Goal: Task Accomplishment & Management: Manage account settings

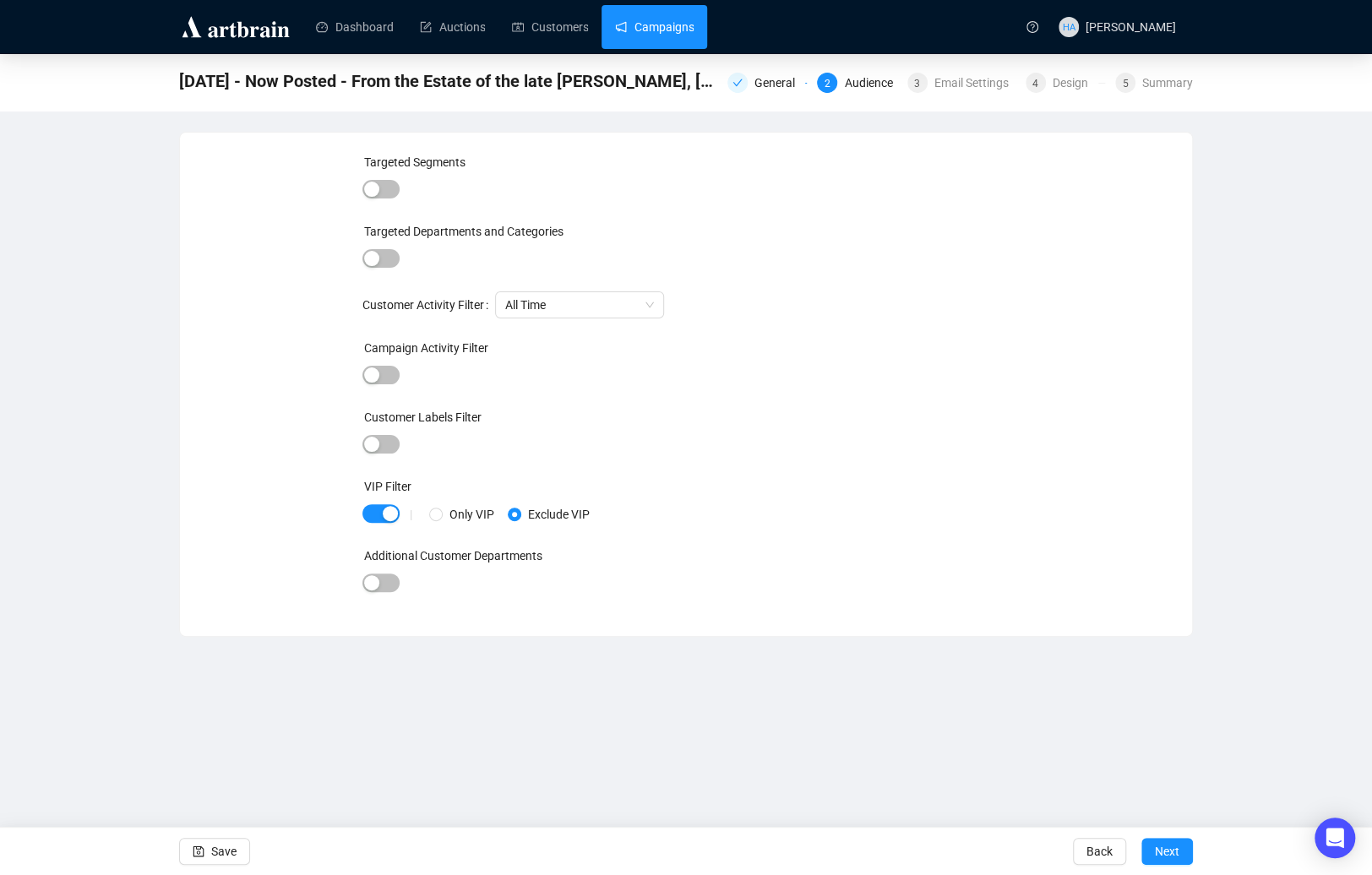
click at [672, 21] on link "Campaigns" at bounding box center [654, 26] width 78 height 44
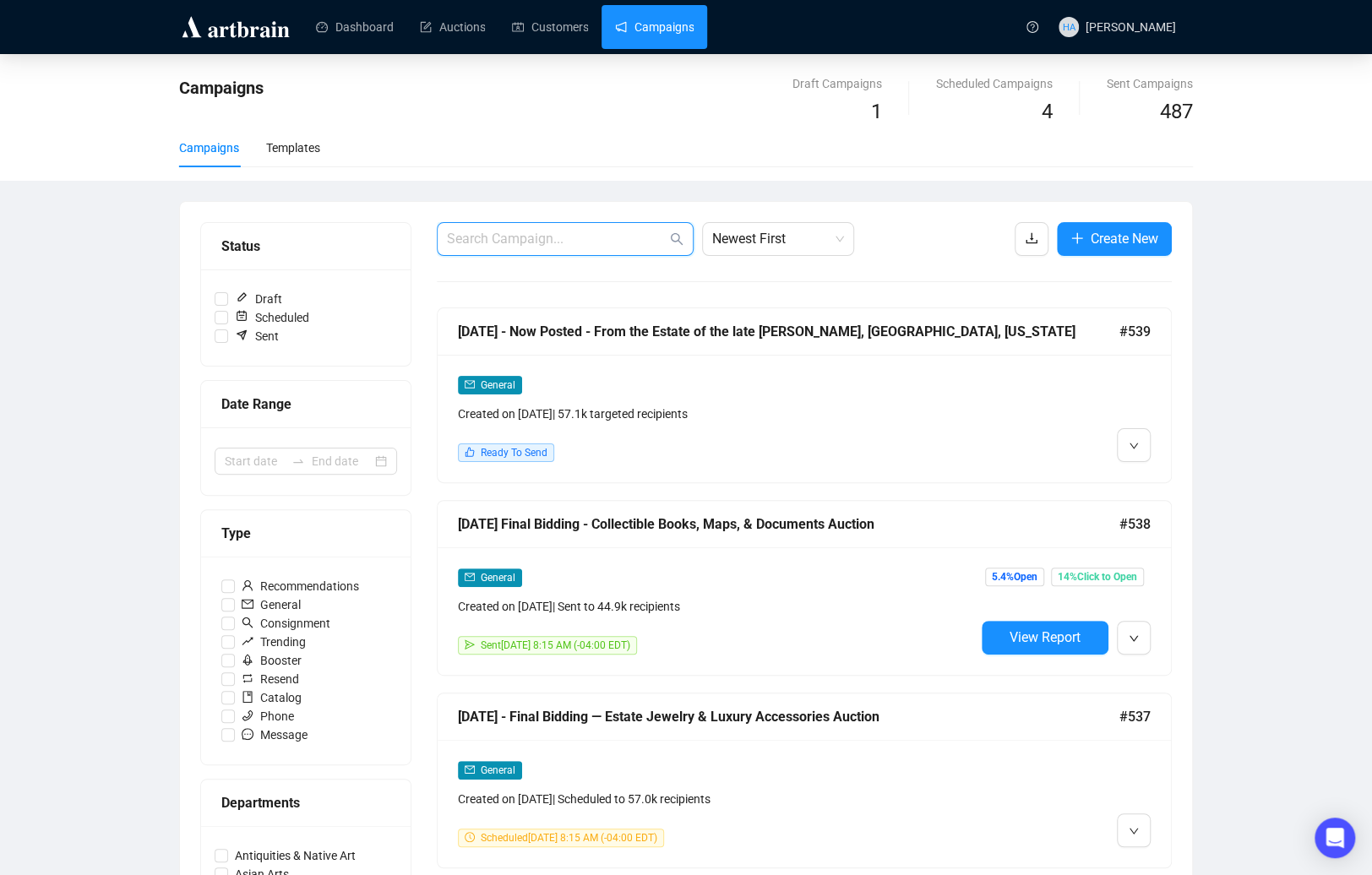
click at [506, 240] on input "text" at bounding box center [556, 239] width 220 height 21
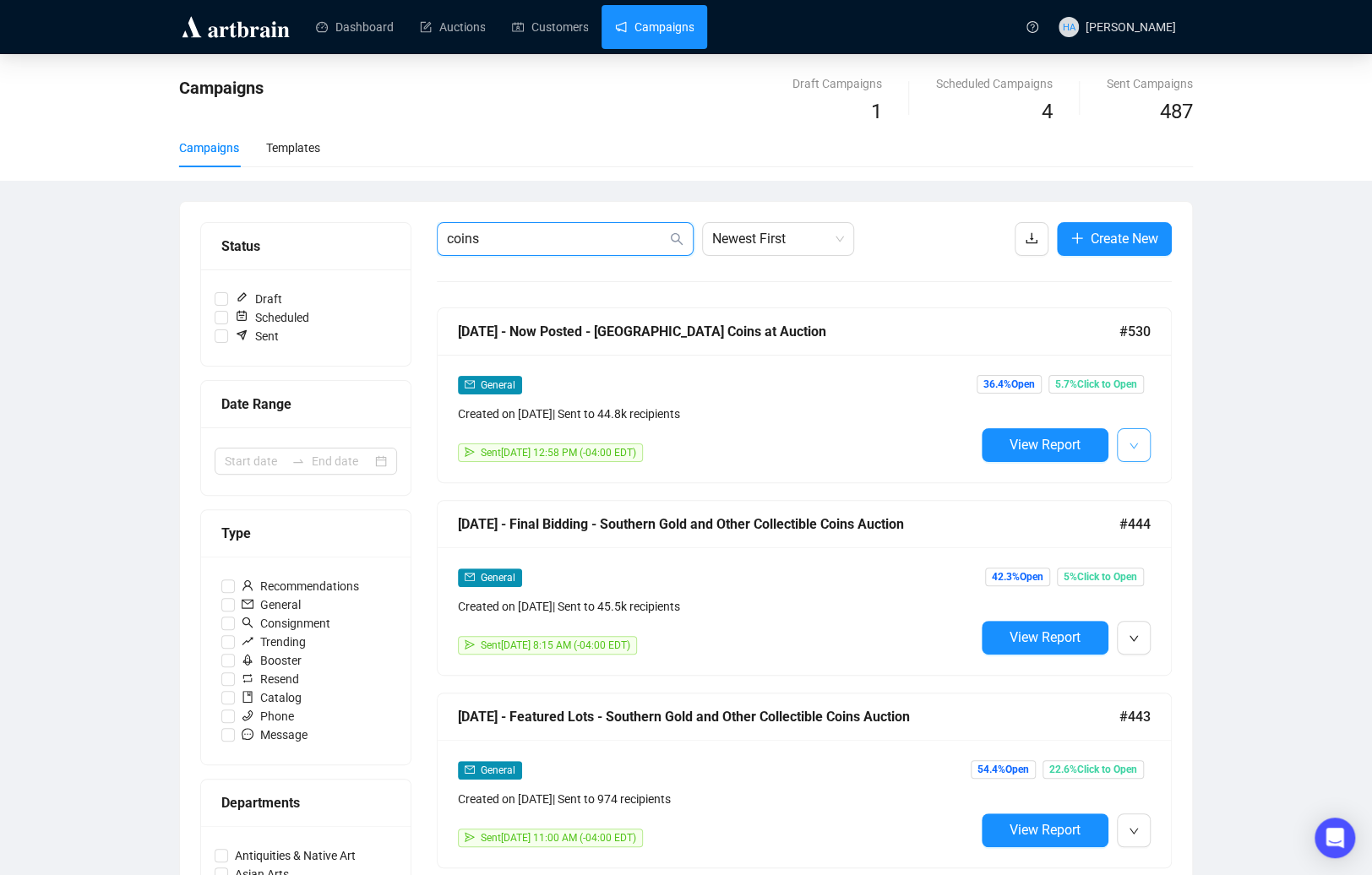
type input "coins"
click at [1128, 448] on icon "down" at bounding box center [1133, 446] width 10 height 10
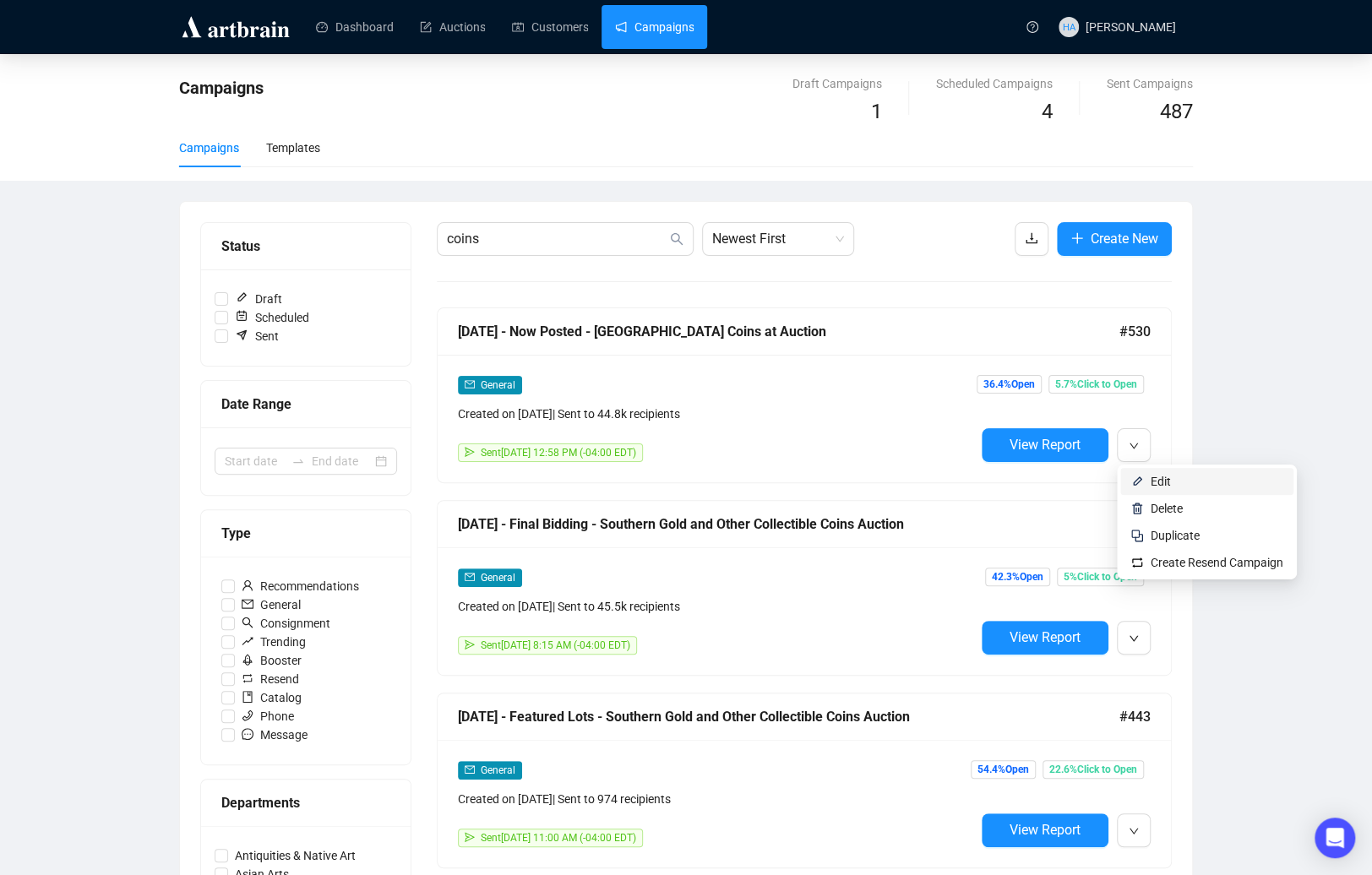
click at [1144, 479] on li "Edit" at bounding box center [1207, 481] width 173 height 27
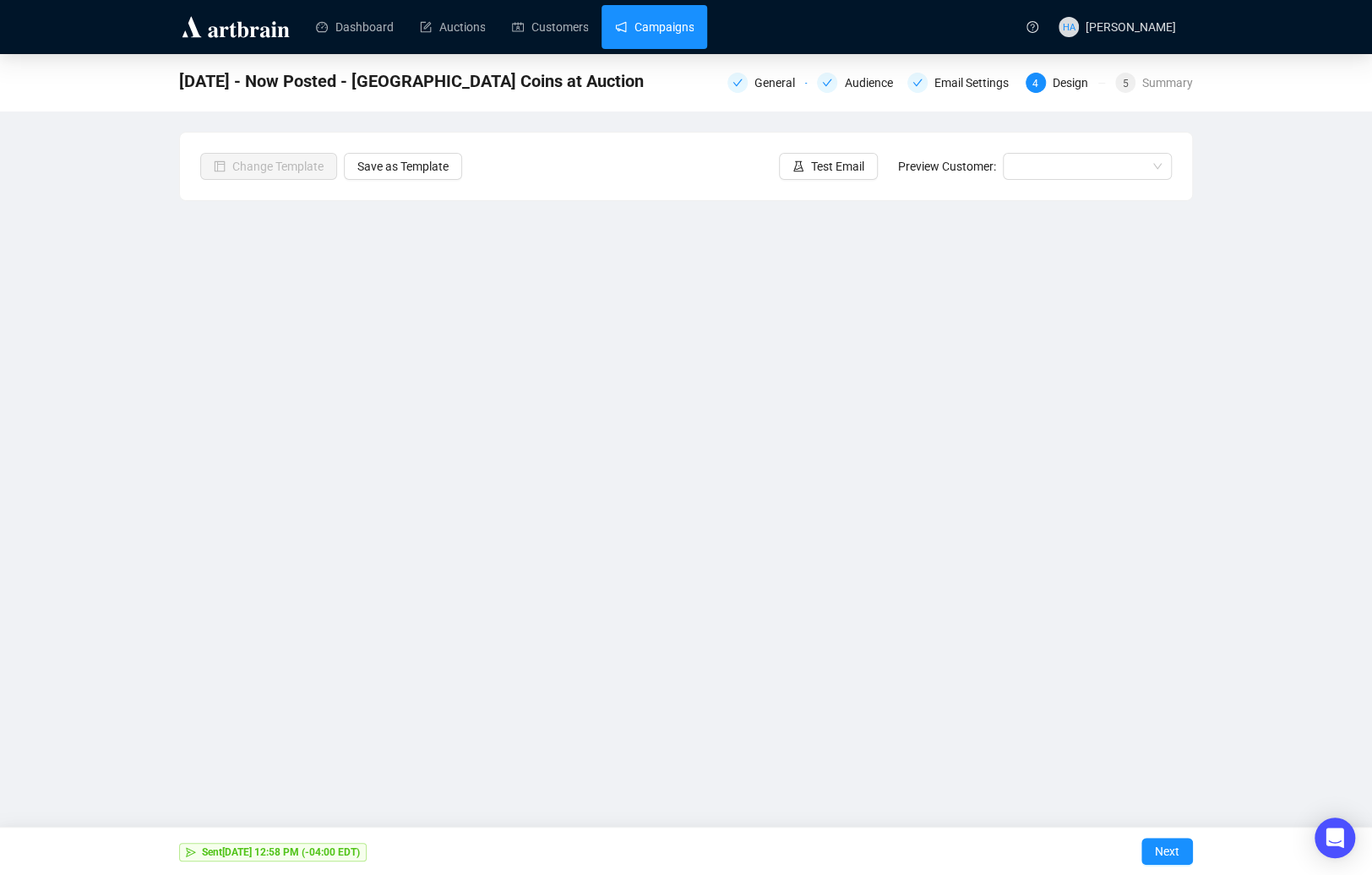
click at [651, 21] on link "Campaigns" at bounding box center [654, 26] width 78 height 44
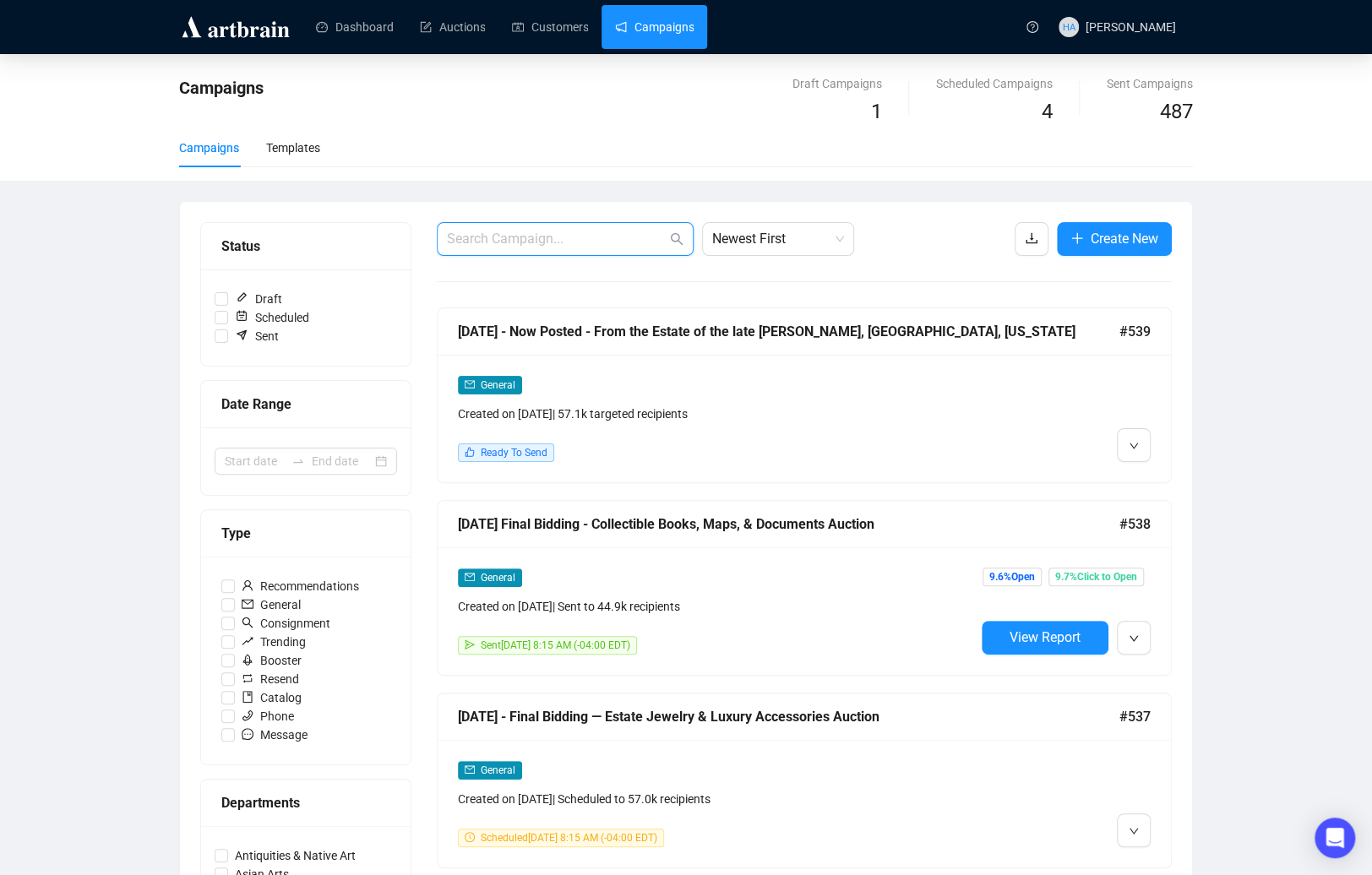
click at [535, 240] on input "text" at bounding box center [556, 239] width 220 height 21
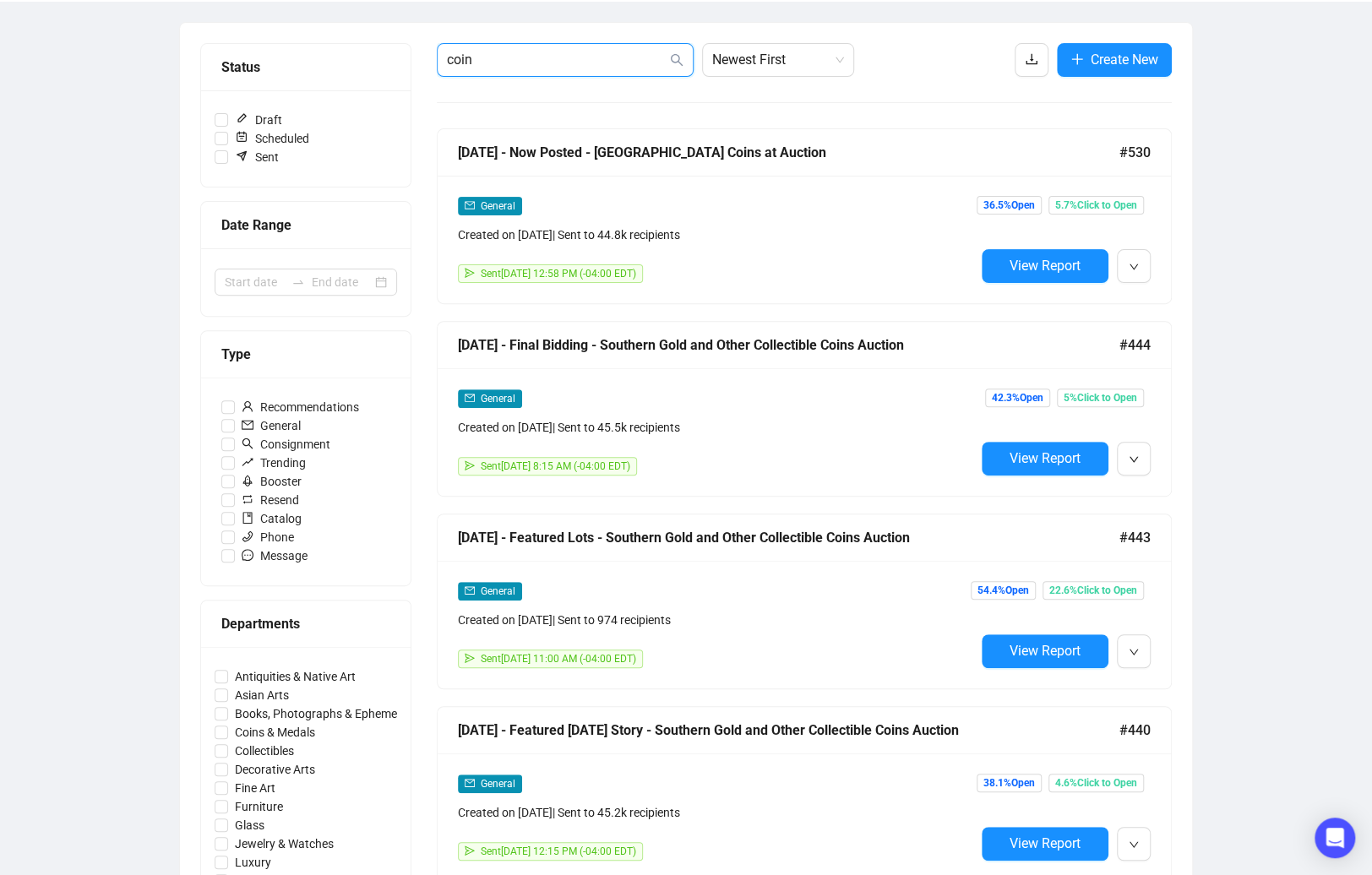
scroll to position [176, 0]
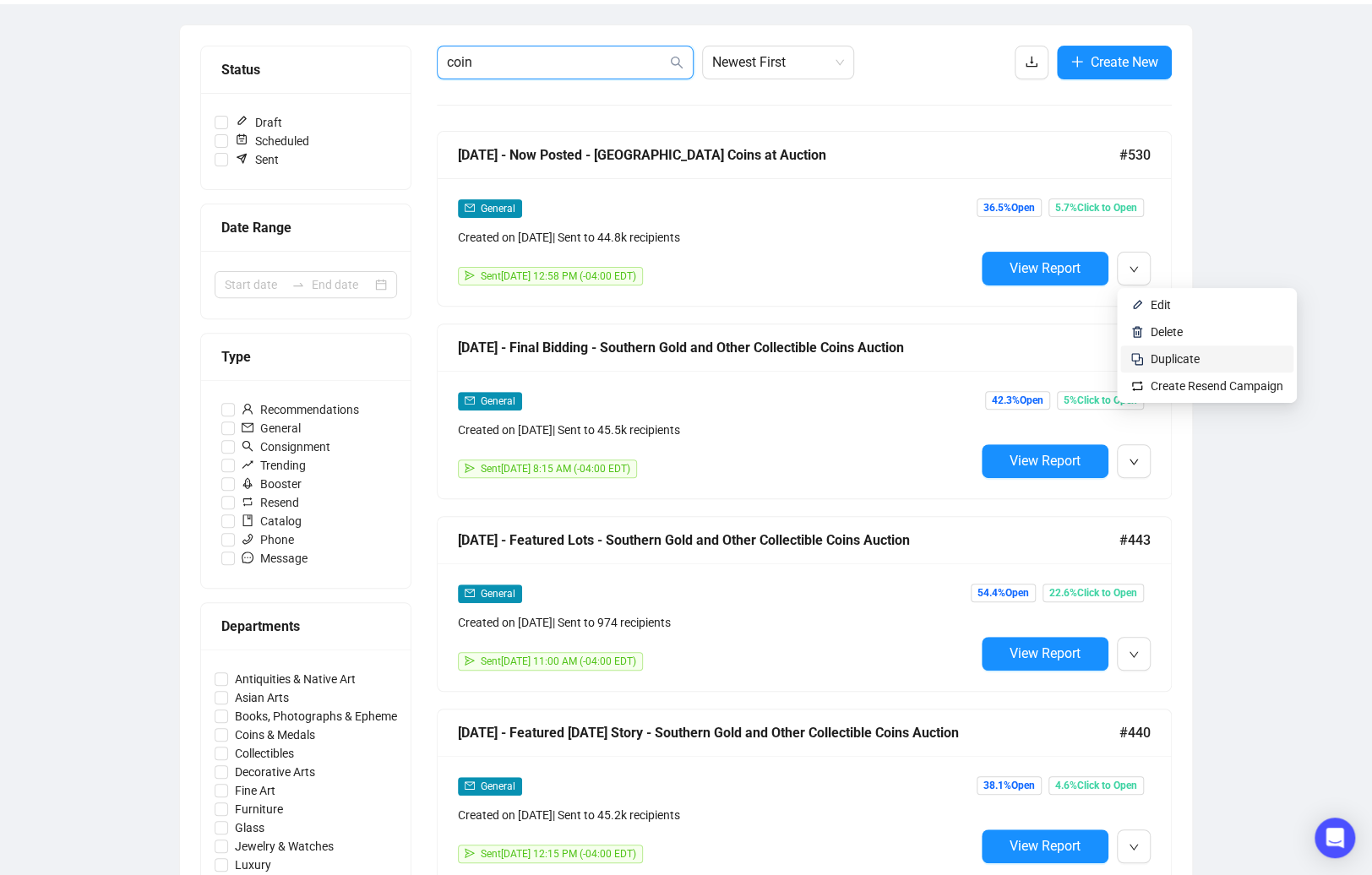
type input "coin"
click at [1169, 357] on span "Duplicate" at bounding box center [1175, 359] width 49 height 13
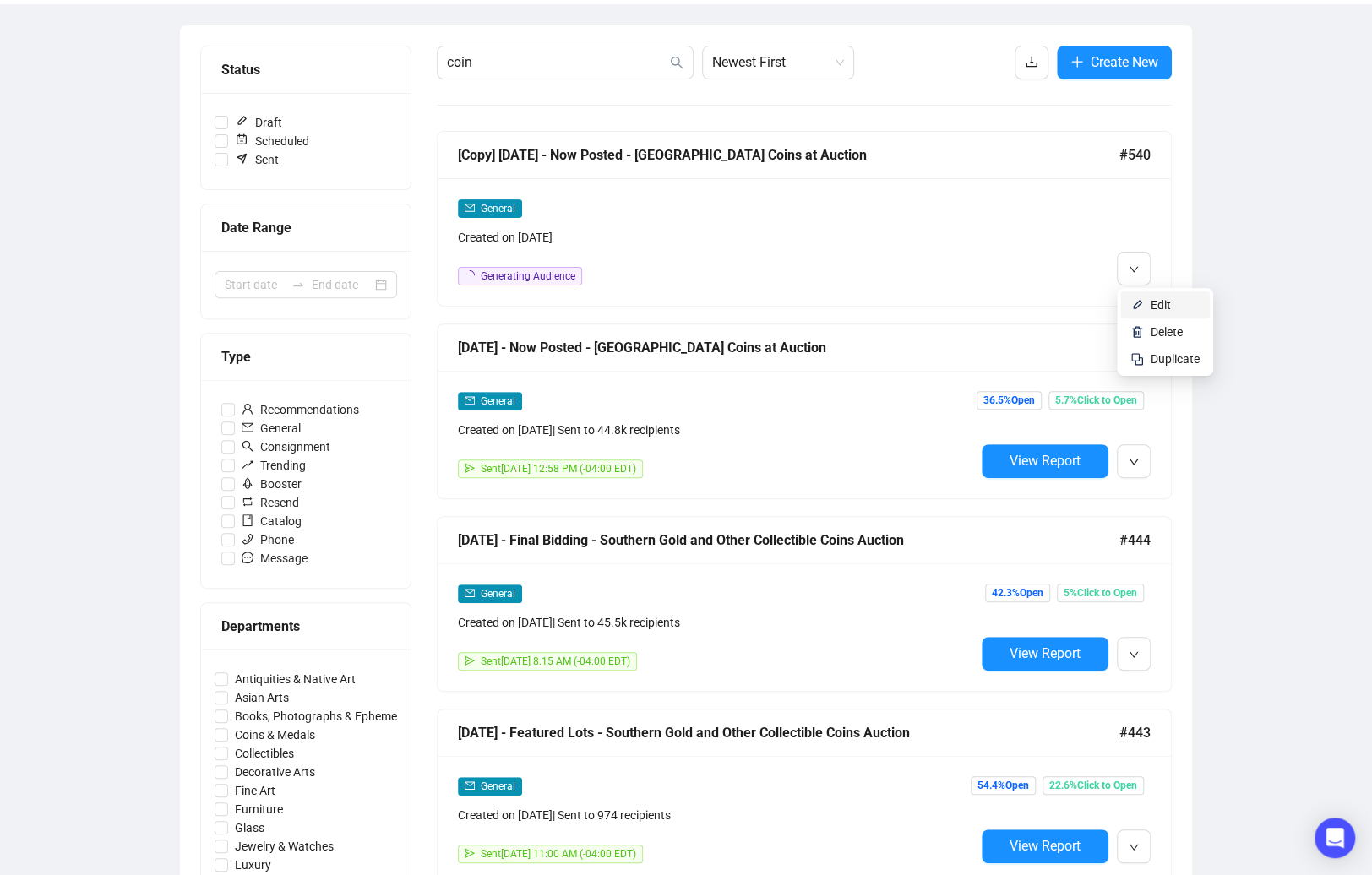
click at [1152, 303] on span "Edit" at bounding box center [1161, 304] width 21 height 13
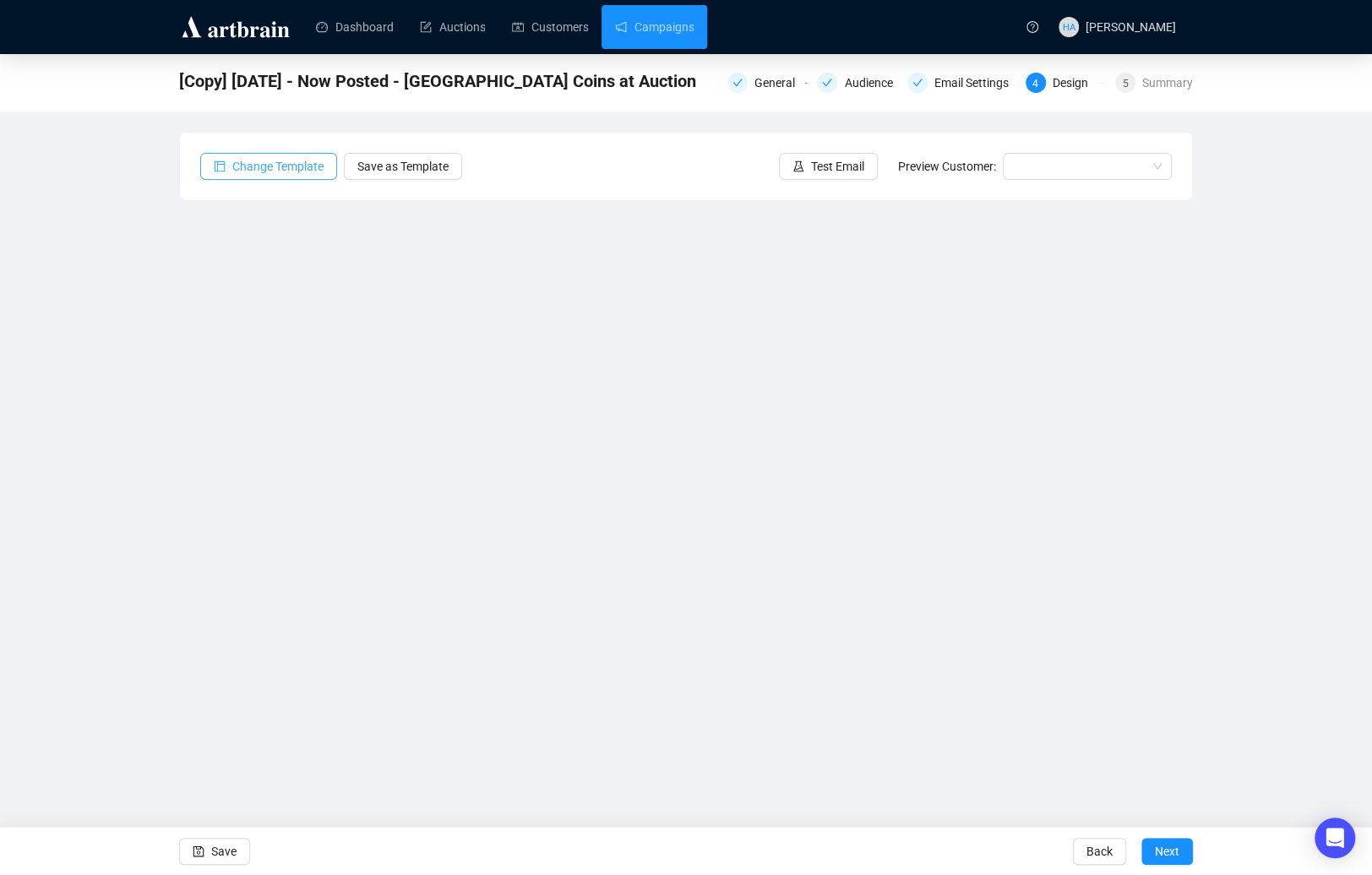
click at [273, 159] on span "Change Template" at bounding box center [277, 167] width 91 height 19
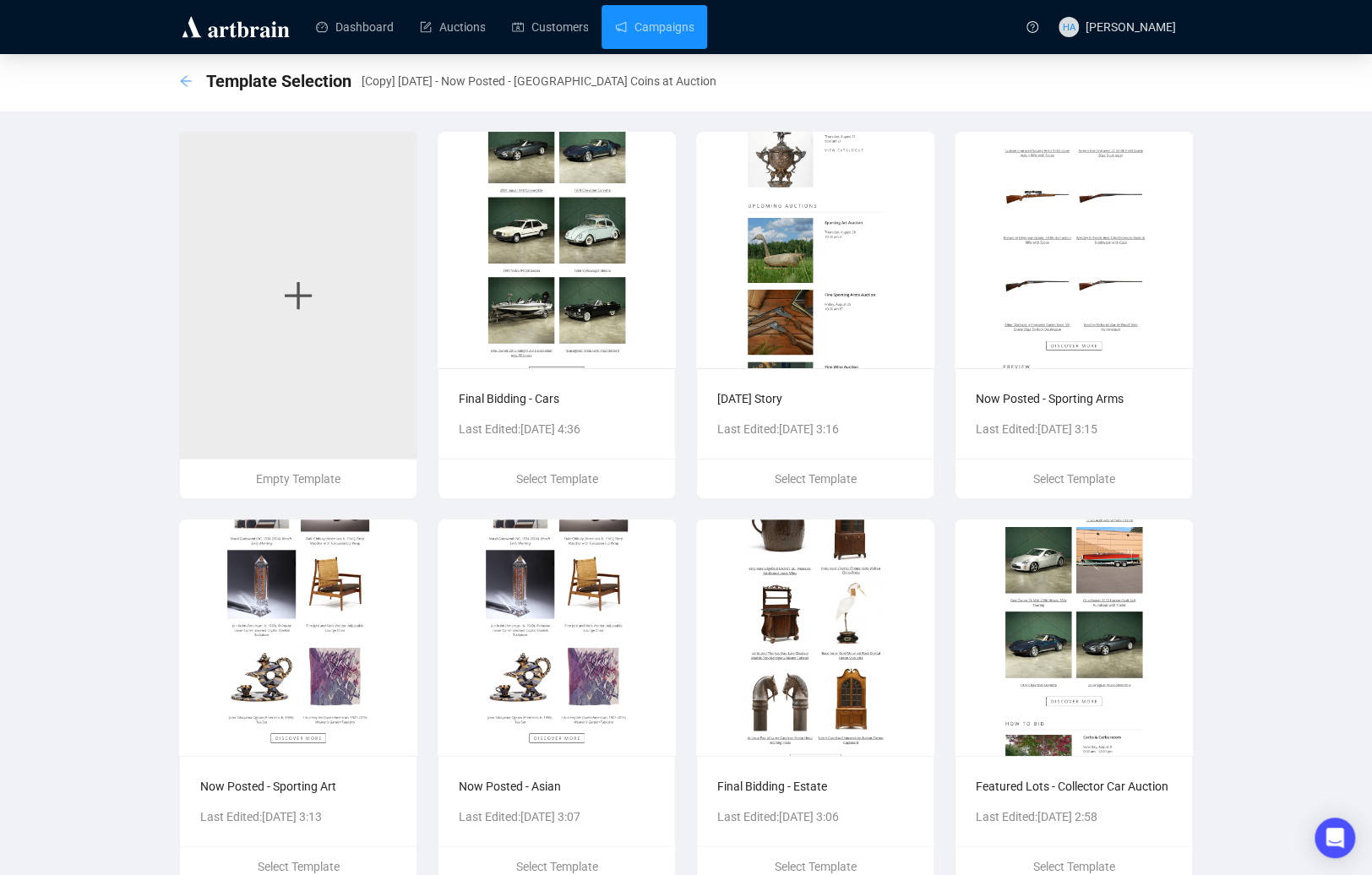
click at [184, 78] on icon "arrow-left" at bounding box center [186, 81] width 13 height 13
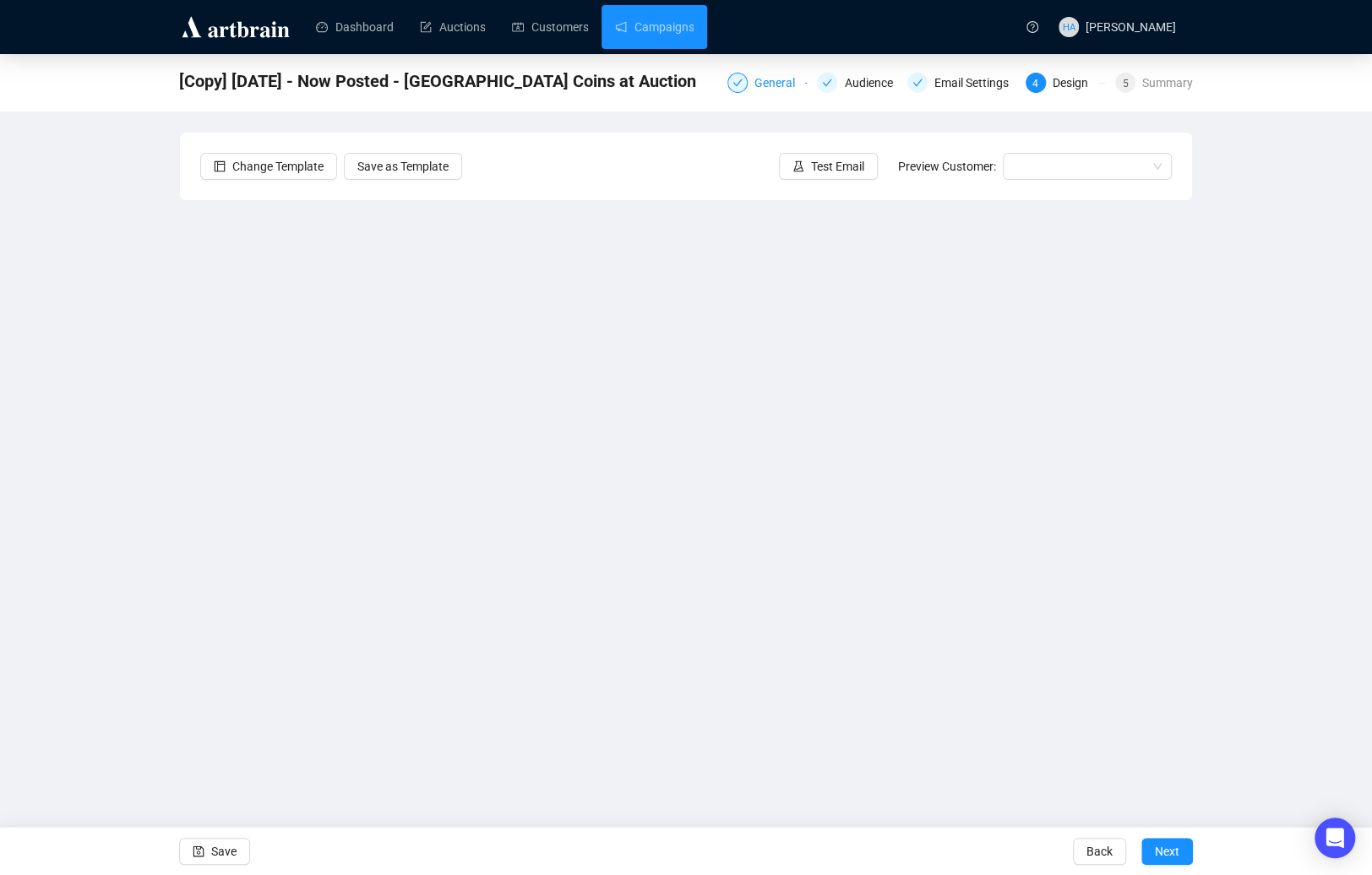
drag, startPoint x: 760, startPoint y: 79, endPoint x: 755, endPoint y: 93, distance: 14.9
click at [760, 79] on div "General" at bounding box center [779, 83] width 51 height 21
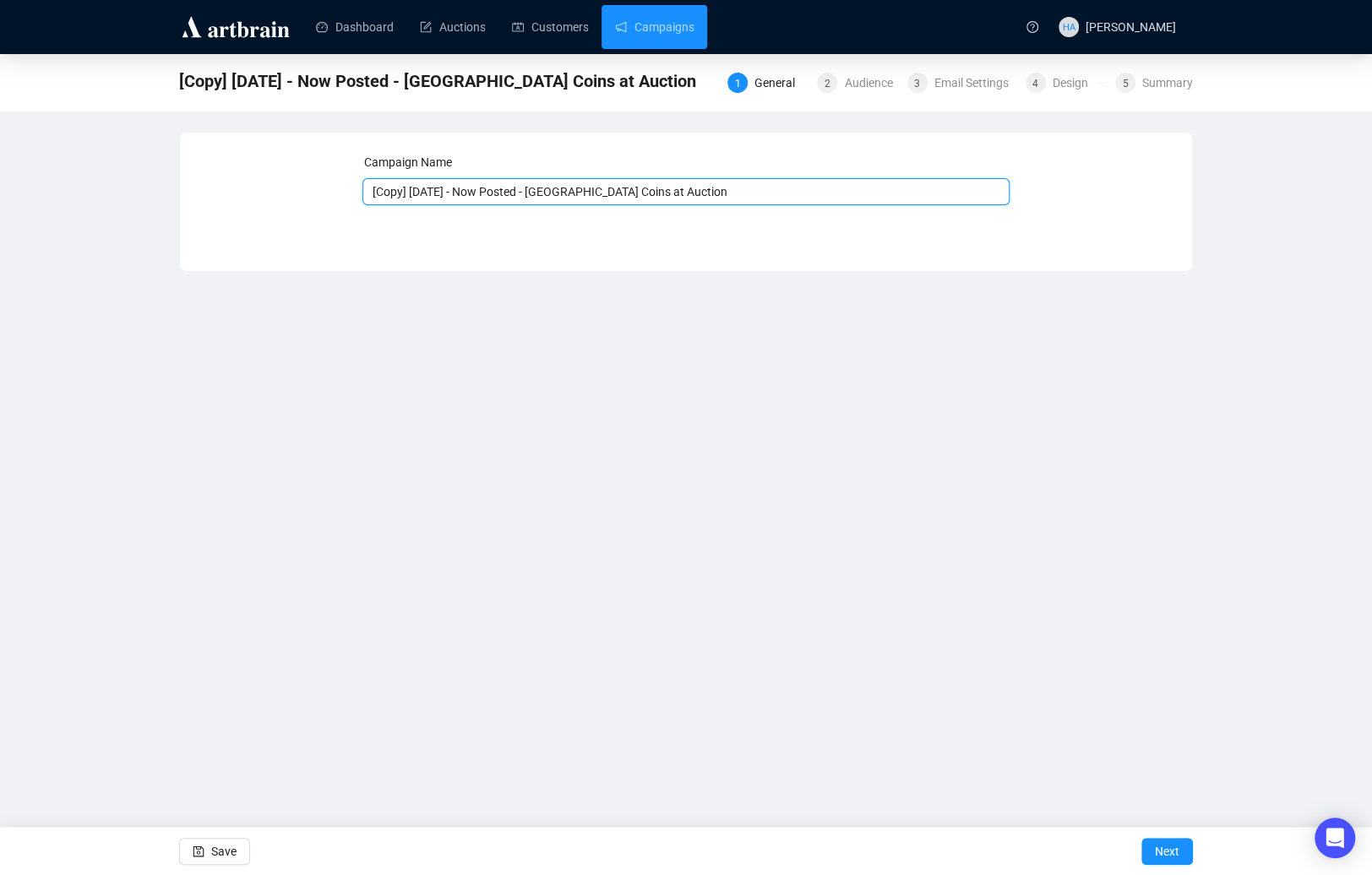
drag, startPoint x: 436, startPoint y: 192, endPoint x: 363, endPoint y: 191, distance: 73.0
click at [363, 191] on input "[Copy] [DATE] - Now Posted - [GEOGRAPHIC_DATA] Coins at Auction" at bounding box center [686, 191] width 647 height 27
drag, startPoint x: 429, startPoint y: 191, endPoint x: 493, endPoint y: 192, distance: 64.0
click at [493, 192] on input "[DATE] - Now Posted - [GEOGRAPHIC_DATA] Coins at Auction" at bounding box center [686, 191] width 647 height 27
type input "[DATE] - Featured Lots - [GEOGRAPHIC_DATA] Coins at Auction"
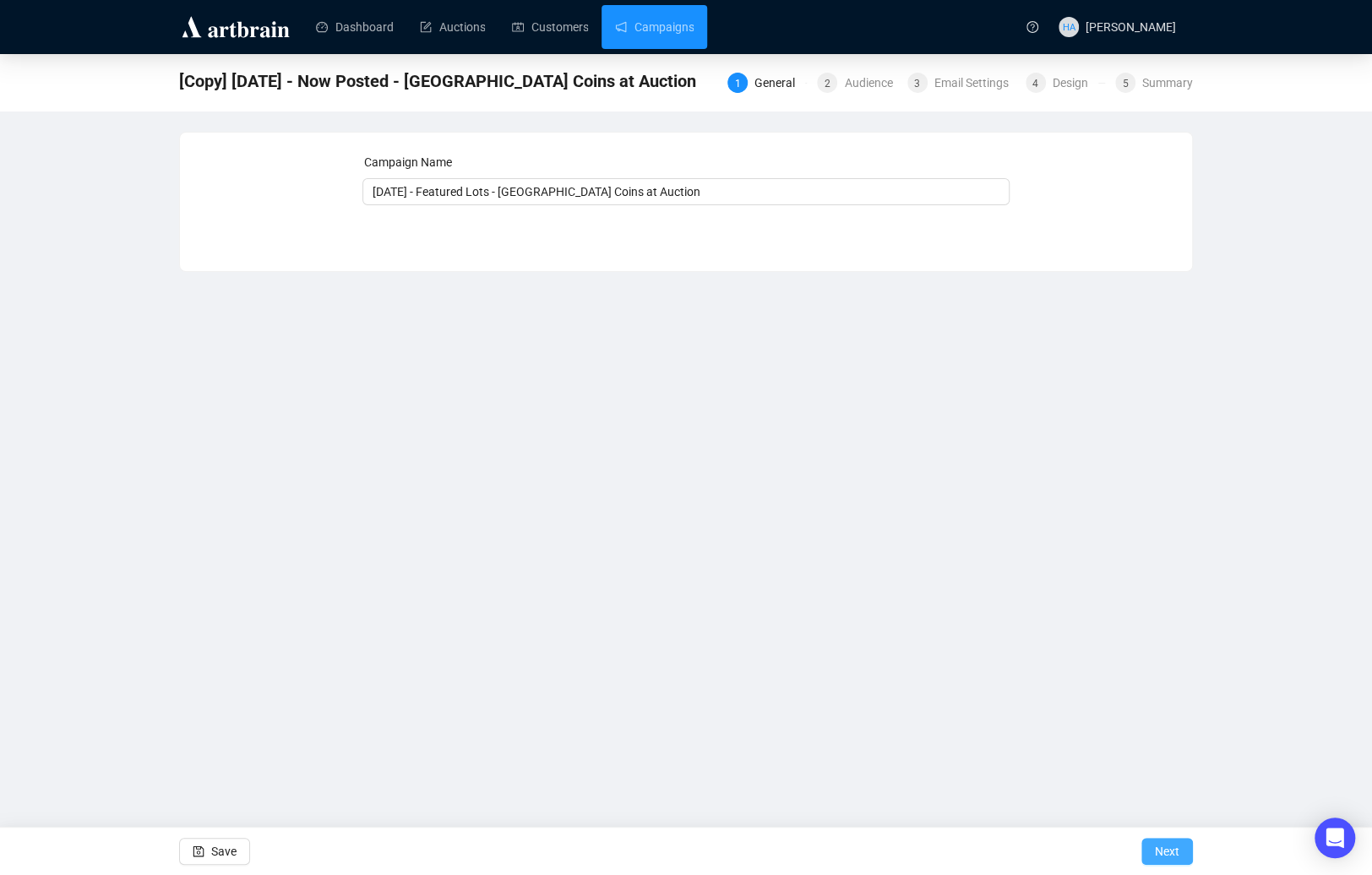
click at [1163, 849] on span "Next" at bounding box center [1167, 851] width 24 height 47
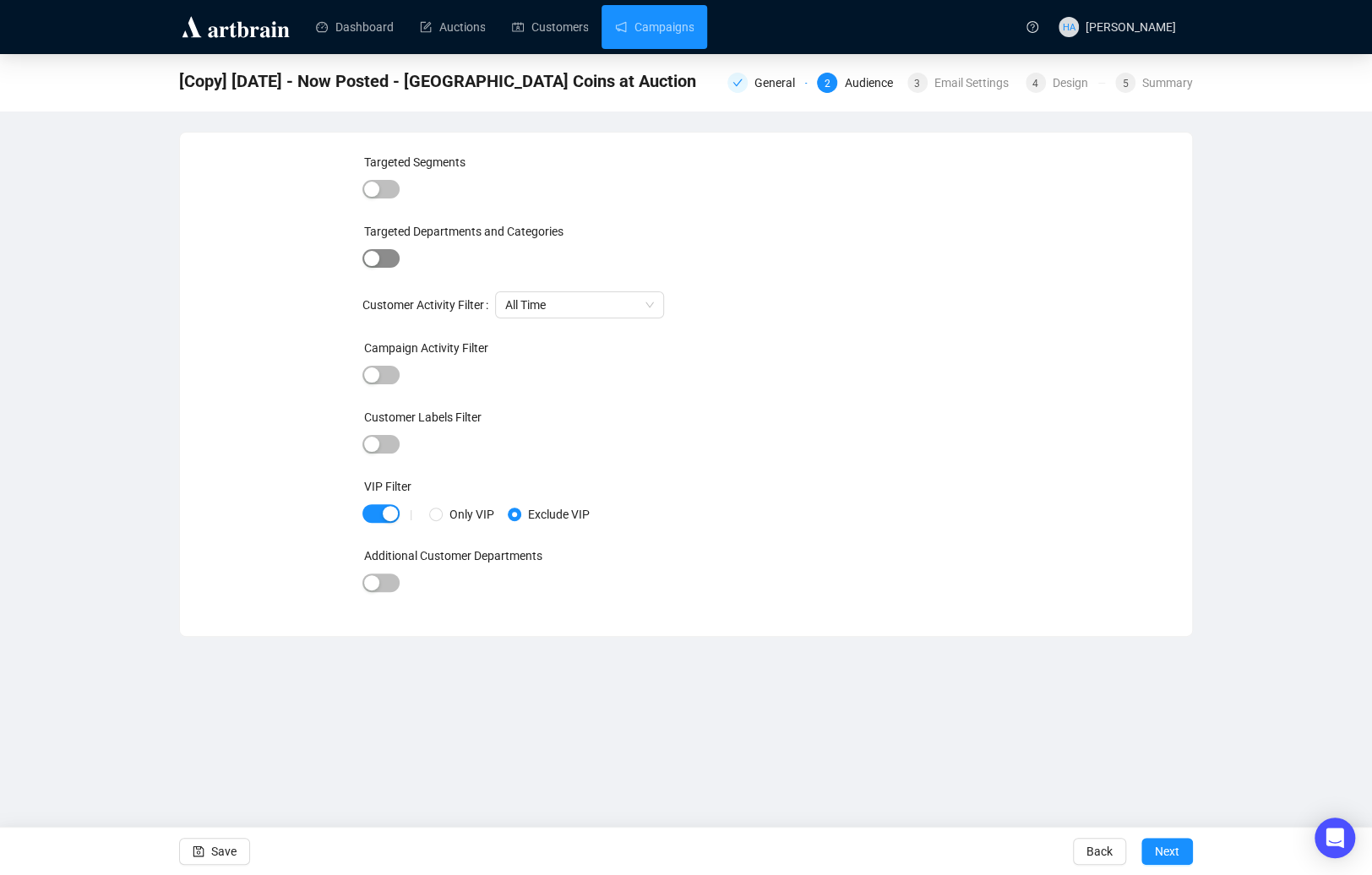
click at [374, 256] on div "button" at bounding box center [371, 258] width 15 height 15
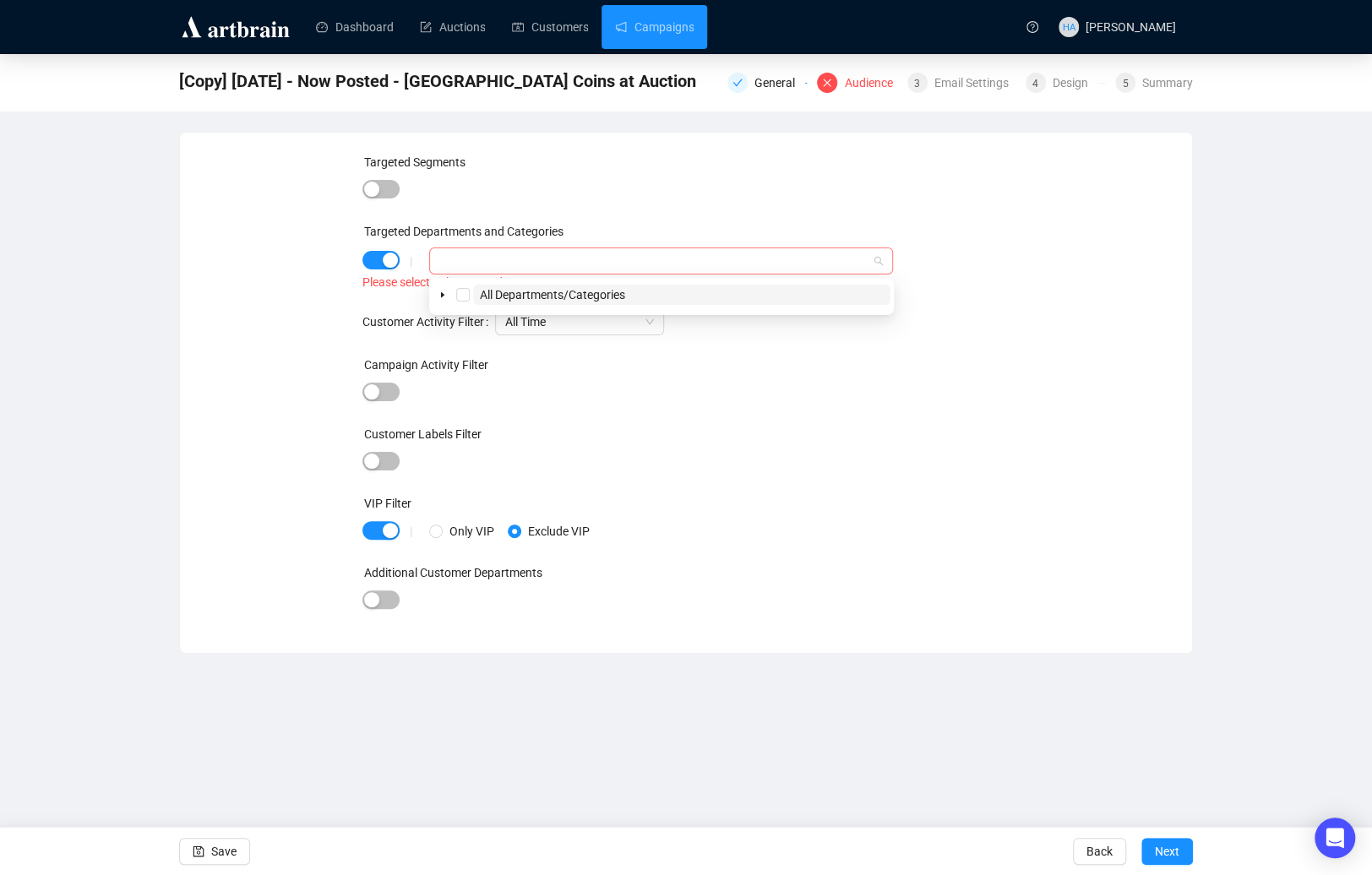
click at [476, 258] on div at bounding box center [652, 260] width 439 height 24
click at [442, 292] on icon "caret-down" at bounding box center [442, 294] width 8 height 8
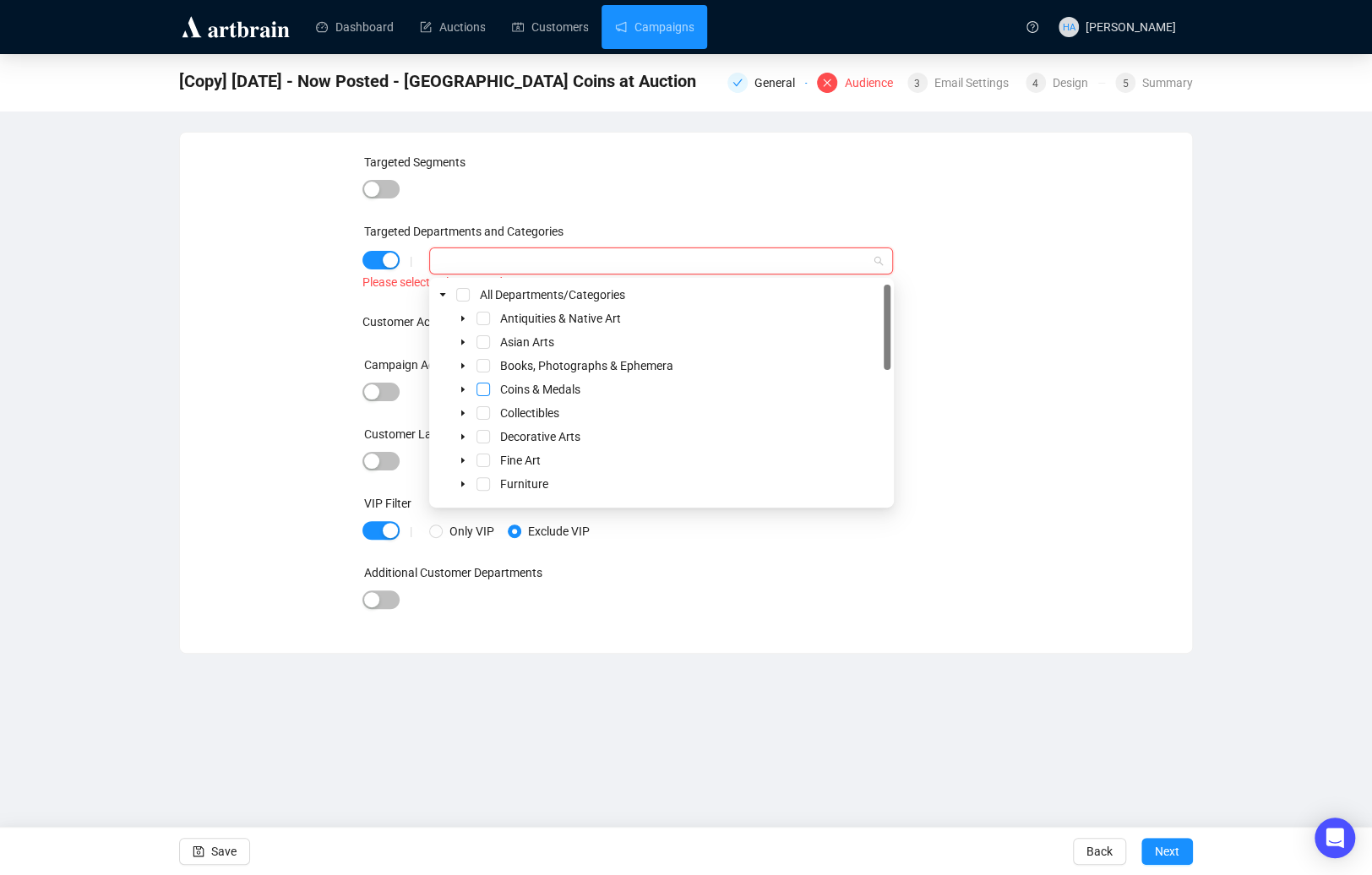
click at [484, 387] on span "Select Coins & Medals" at bounding box center [483, 389] width 13 height 13
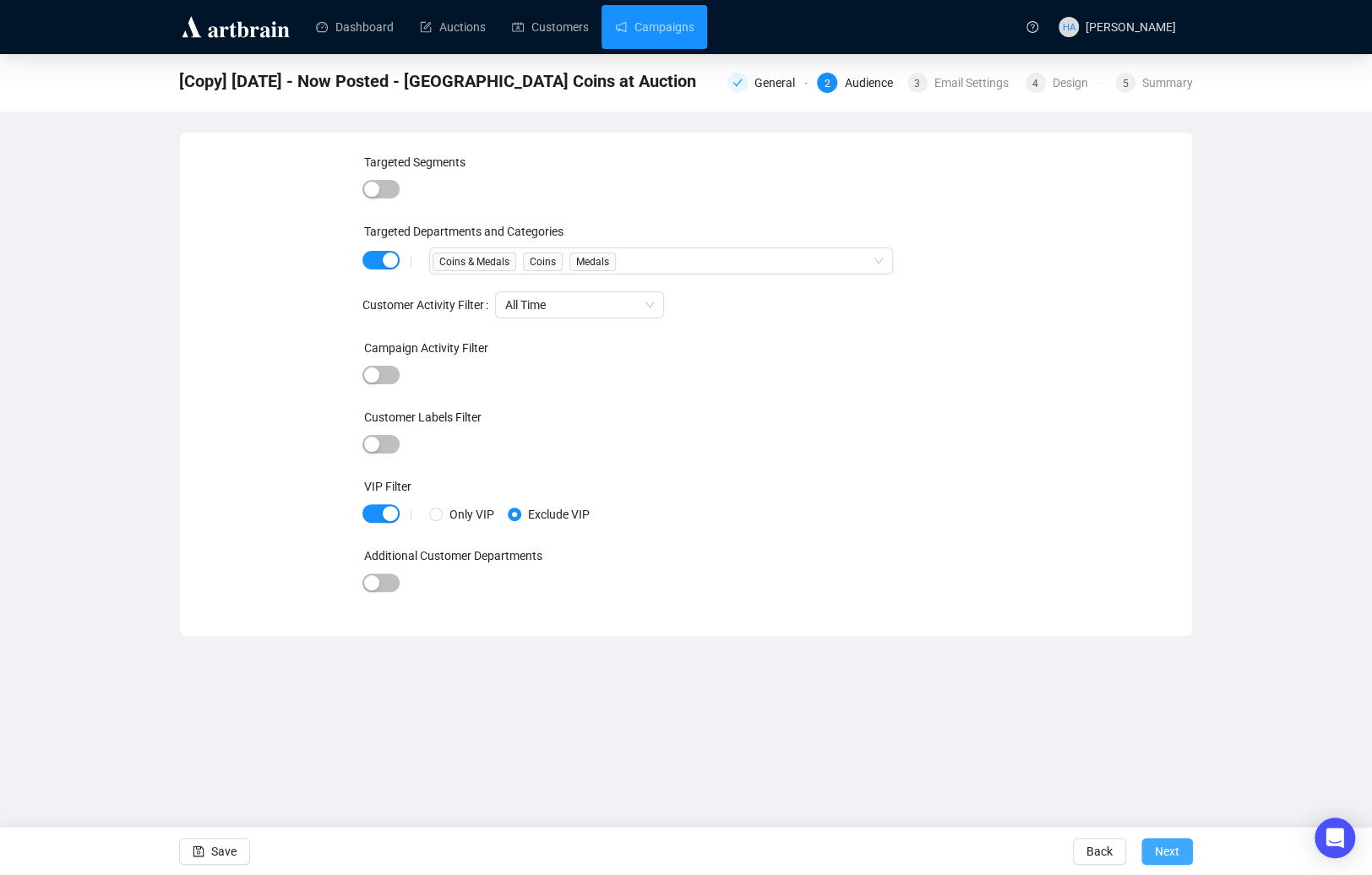
click at [1156, 849] on span "Next" at bounding box center [1167, 851] width 24 height 47
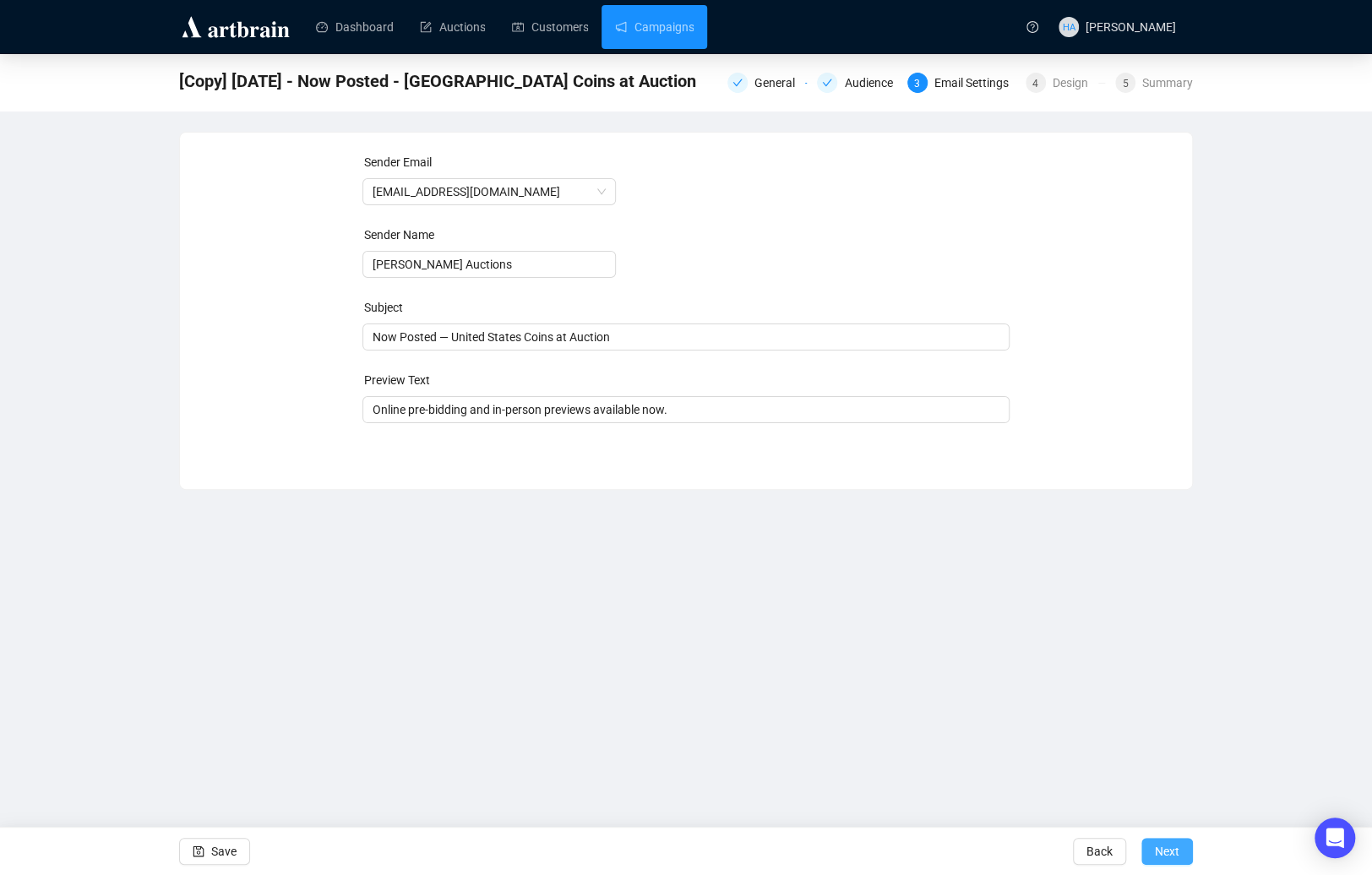
click at [1168, 850] on span "Next" at bounding box center [1167, 851] width 24 height 47
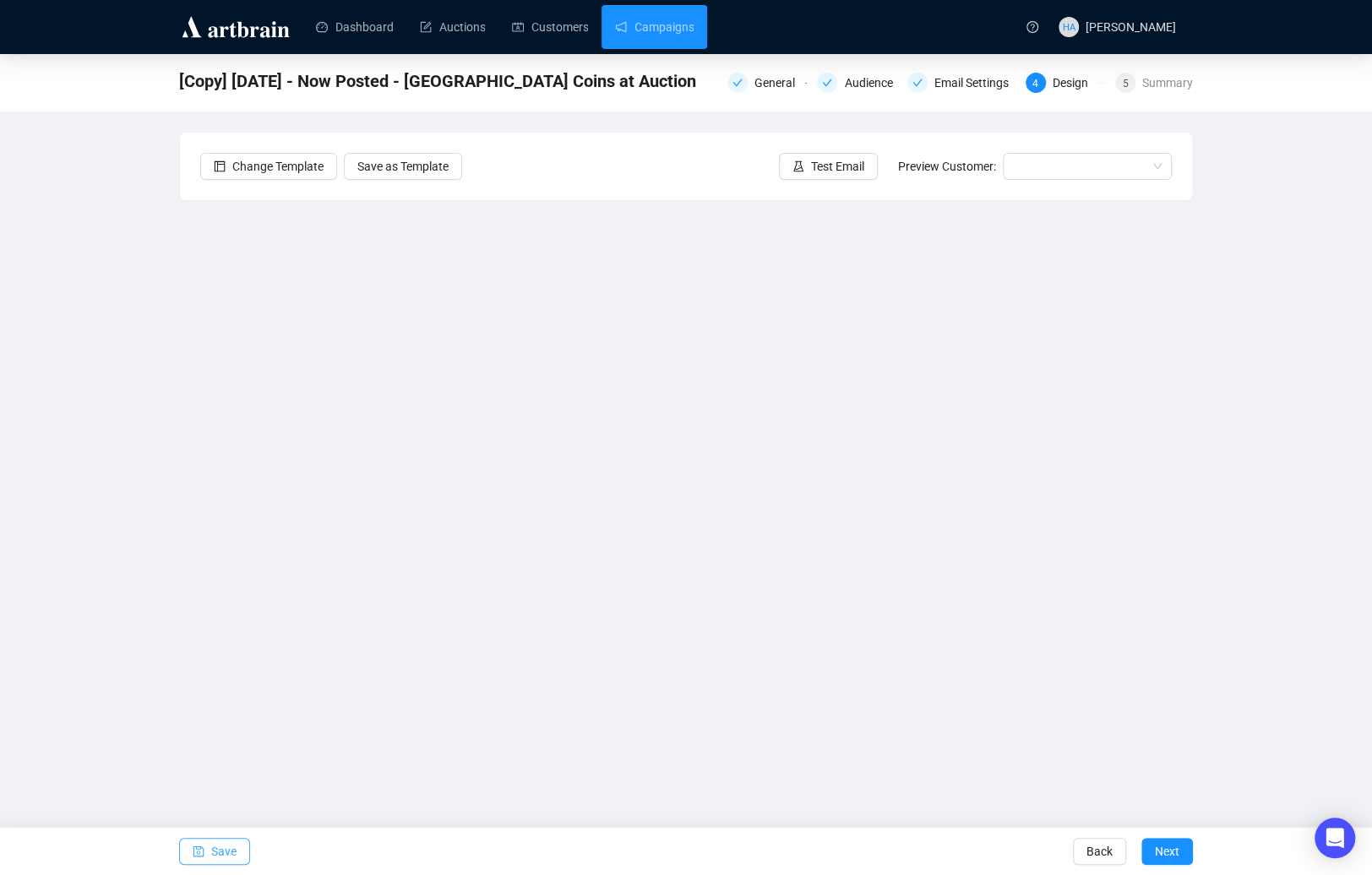
click at [227, 854] on span "Save" at bounding box center [223, 851] width 25 height 47
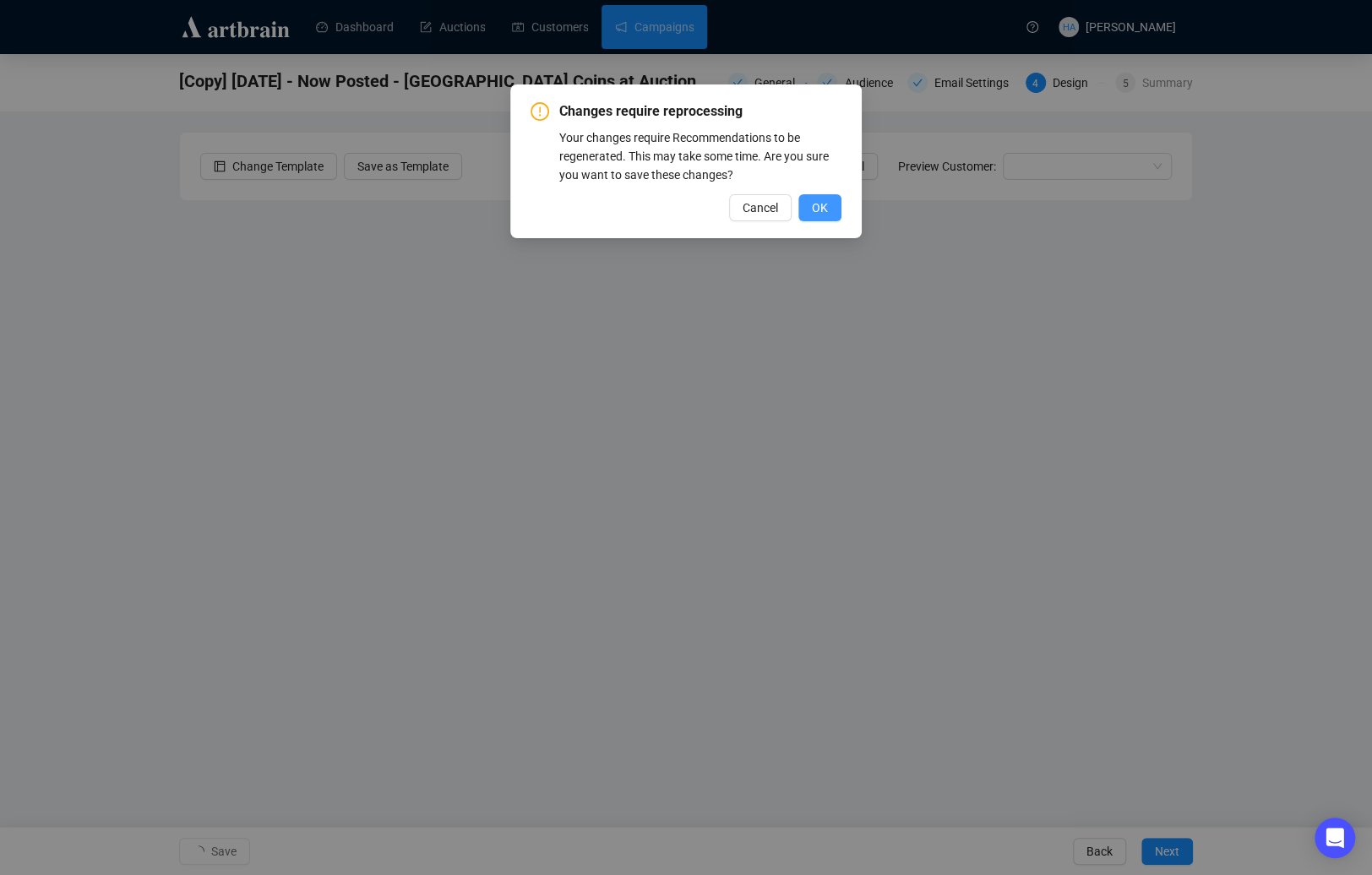
click at [811, 203] on span "OK" at bounding box center [819, 208] width 16 height 19
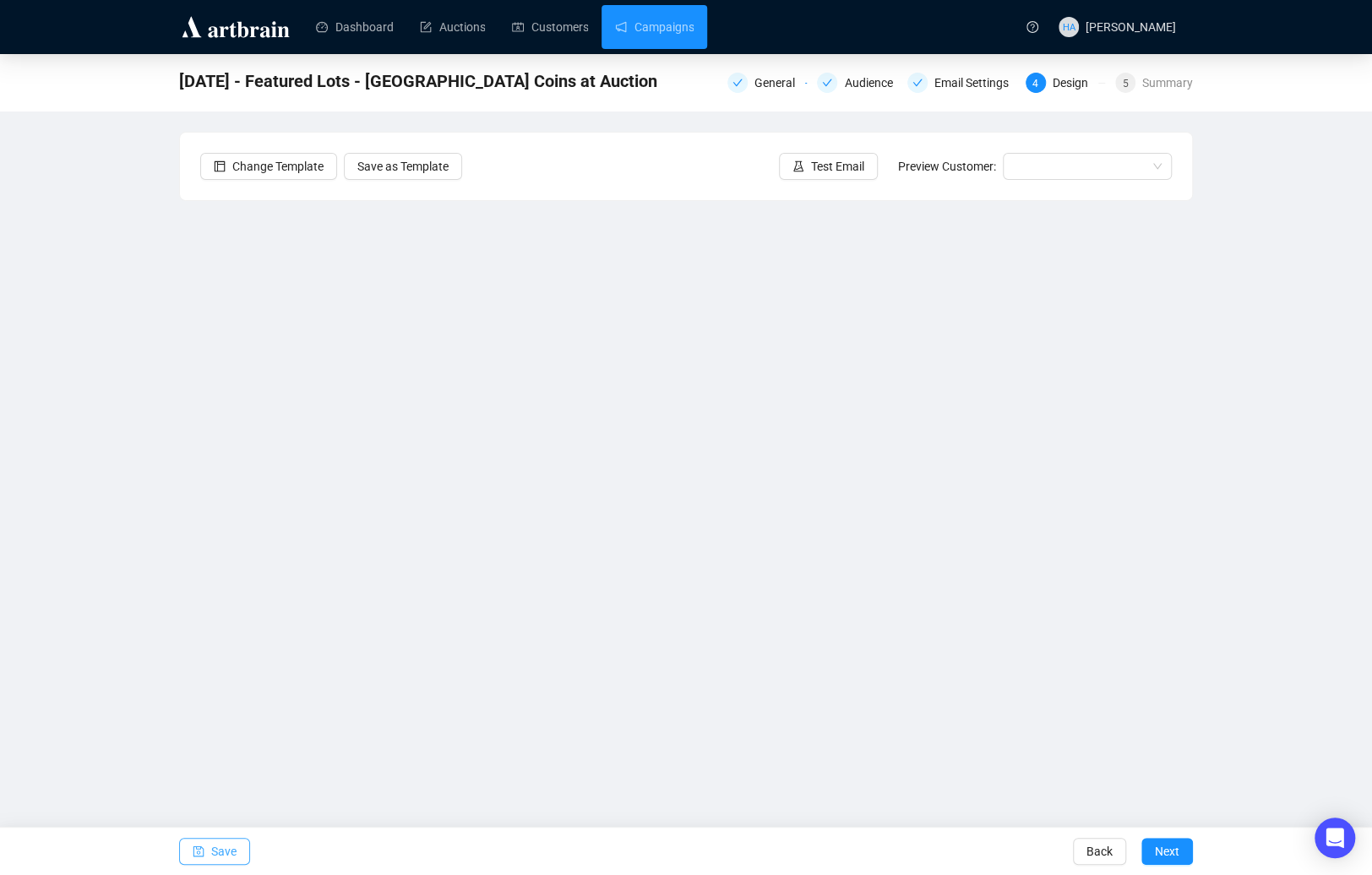
click at [225, 853] on span "Save" at bounding box center [223, 851] width 25 height 47
click at [677, 28] on link "Campaigns" at bounding box center [654, 26] width 78 height 44
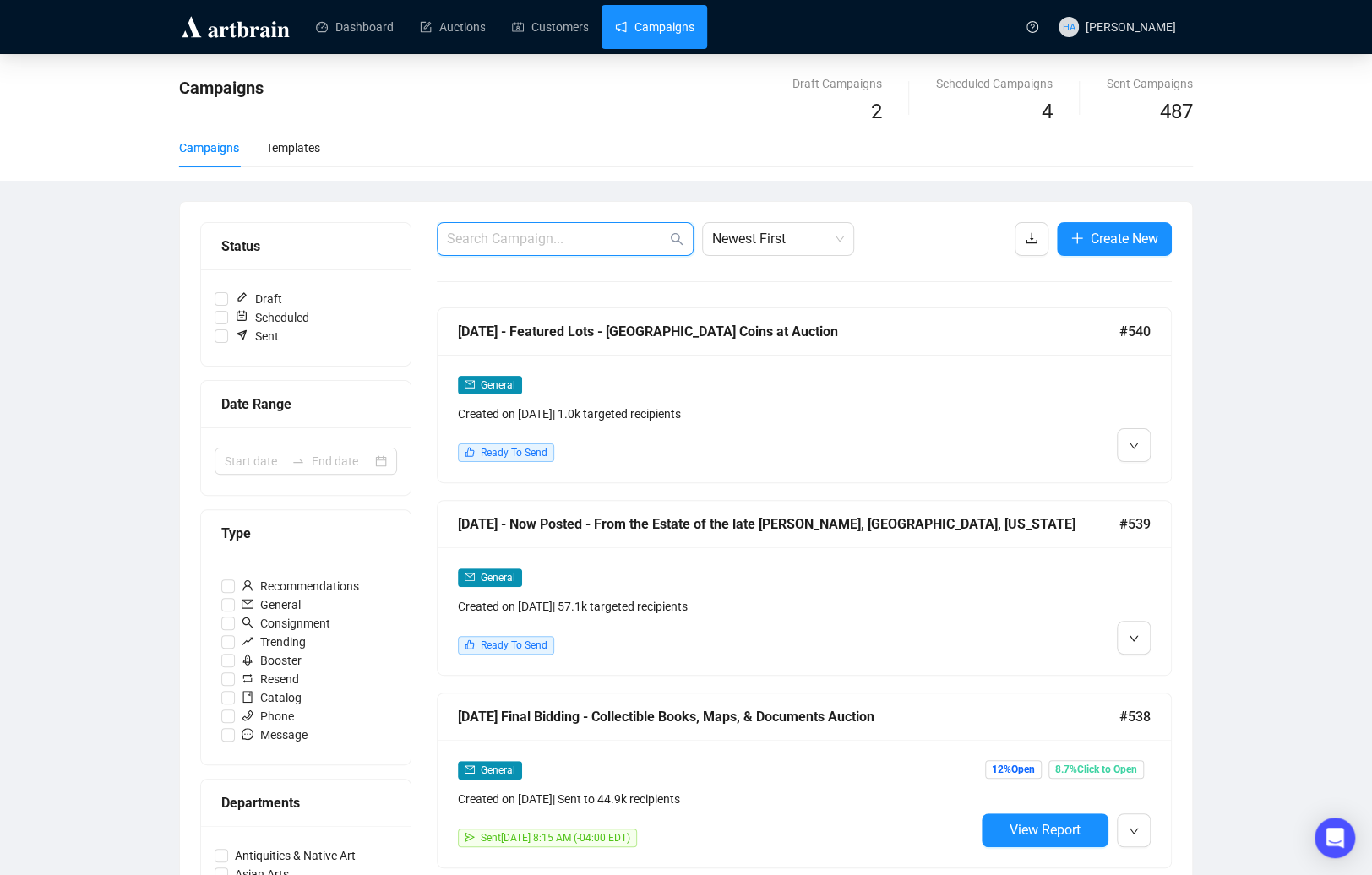
click at [493, 240] on input "text" at bounding box center [556, 239] width 220 height 21
click at [1152, 669] on span "Edit" at bounding box center [1161, 672] width 21 height 13
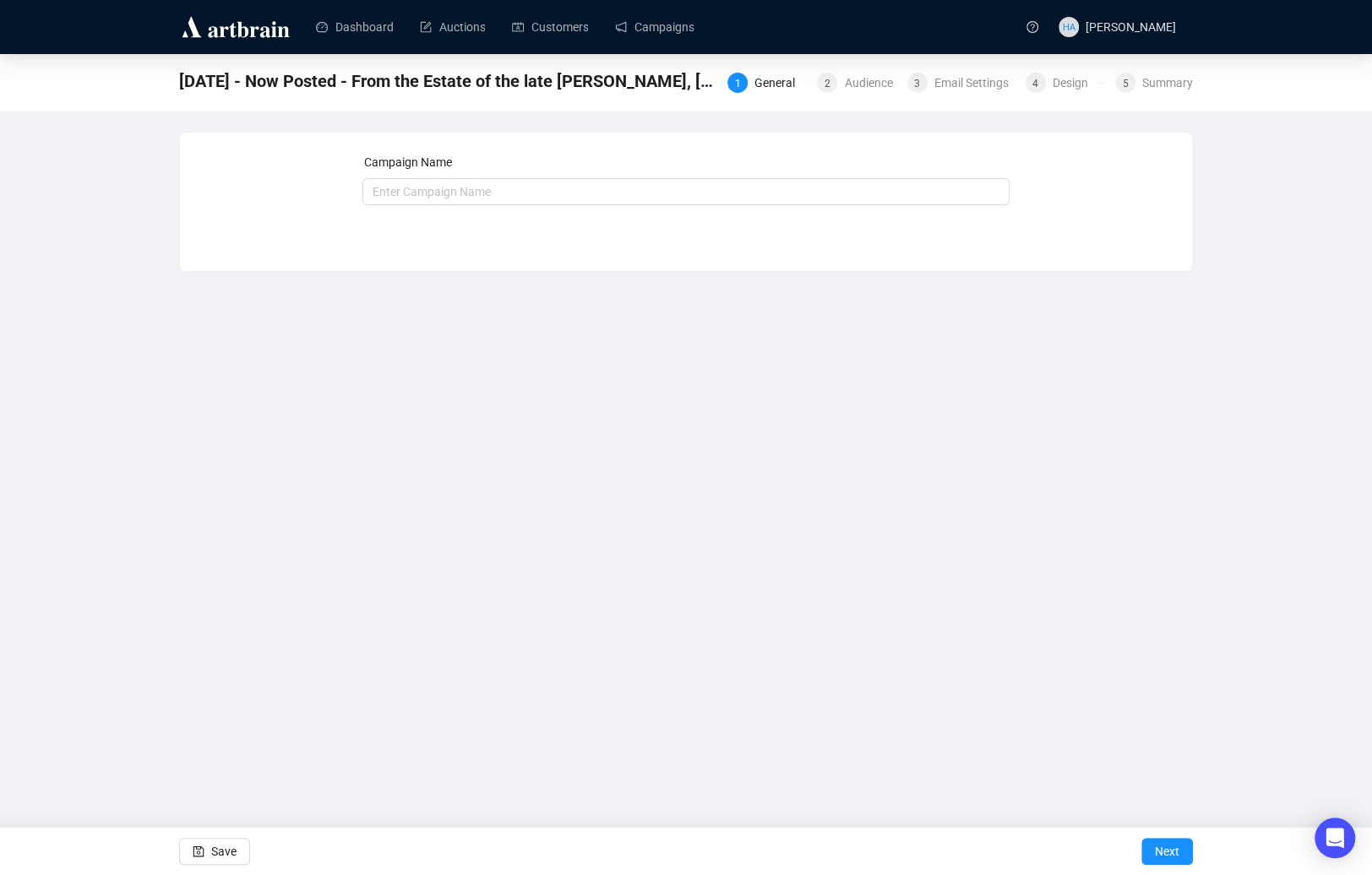
type input "[DATE] - Now Posted - From the Estate of the late [PERSON_NAME], [GEOGRAPHIC_DA…"
click at [1164, 850] on span "Next" at bounding box center [1167, 851] width 24 height 47
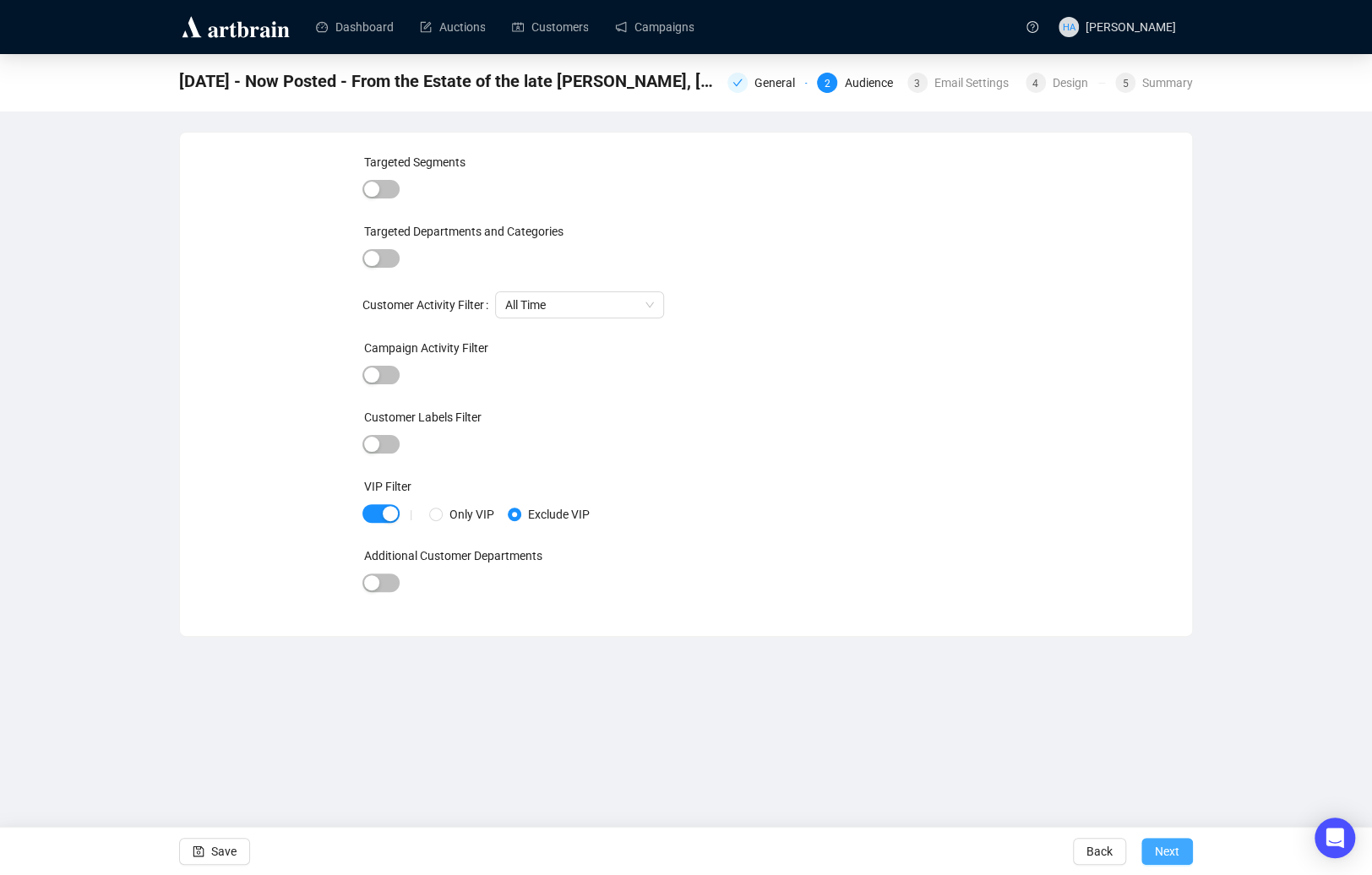
click at [1178, 849] on span "Next" at bounding box center [1167, 851] width 24 height 47
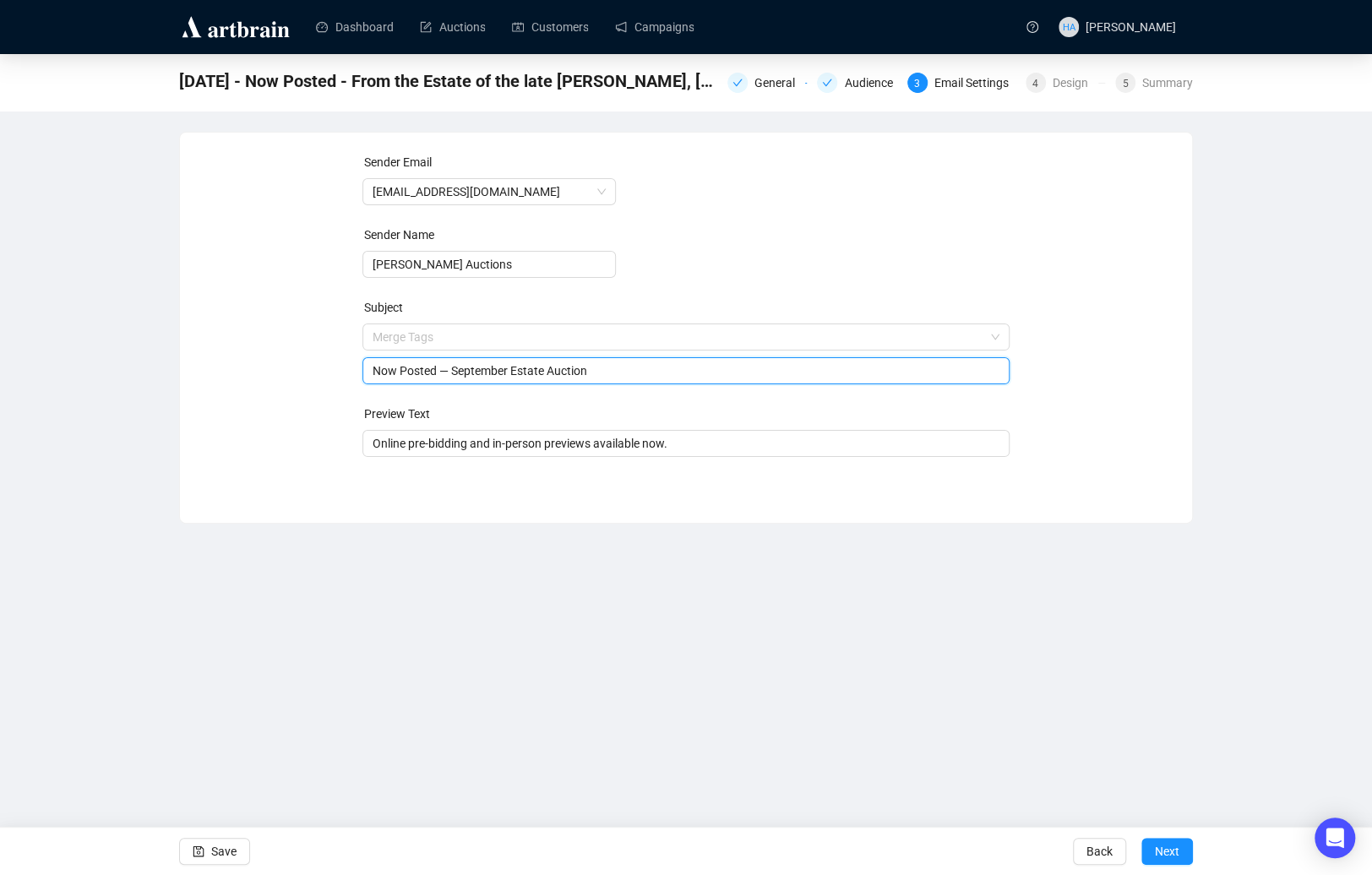
click at [498, 336] on span "Merge Tags Now Posted — September Estate Auction" at bounding box center [686, 353] width 647 height 47
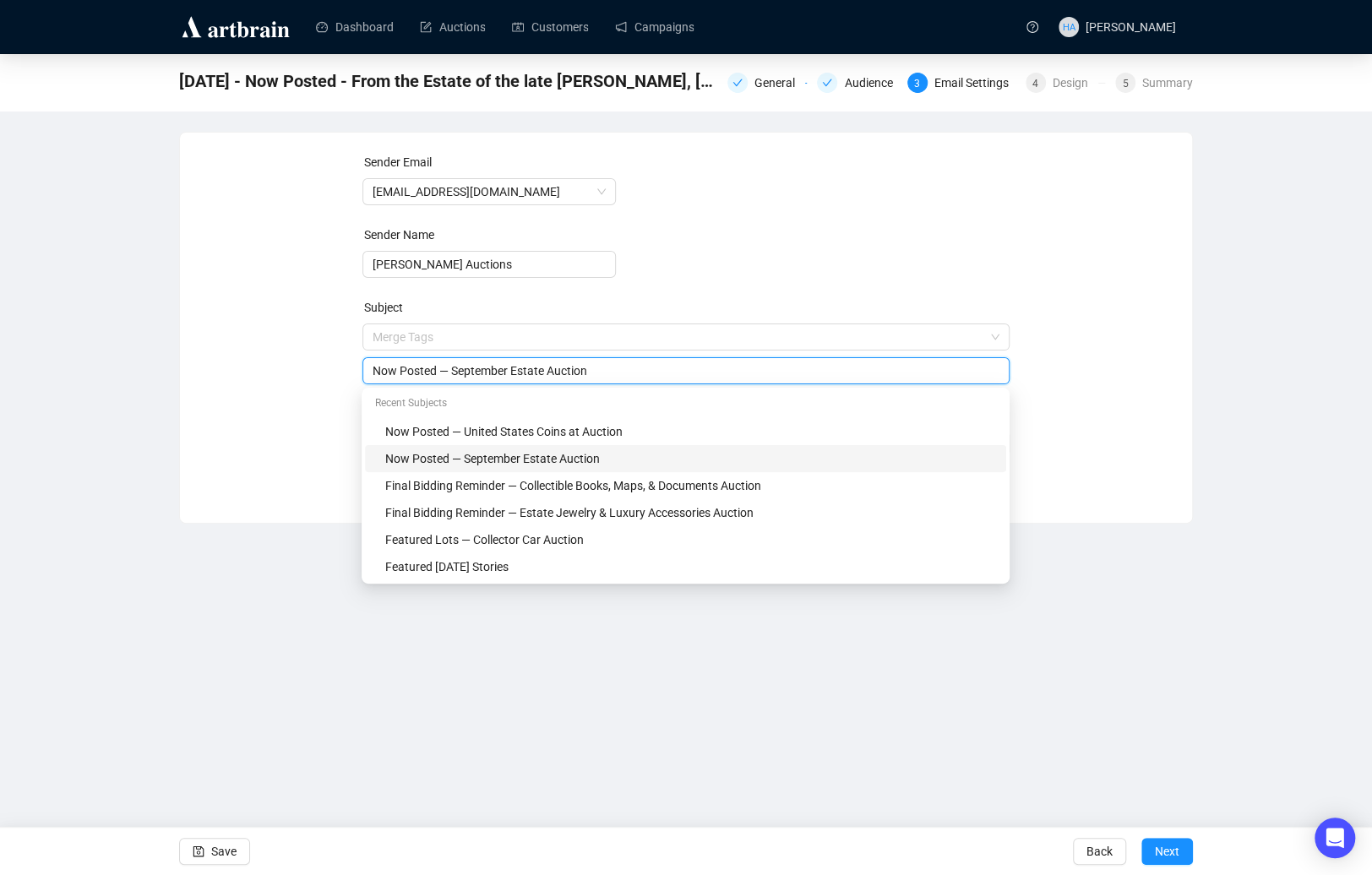
drag, startPoint x: 456, startPoint y: 372, endPoint x: 638, endPoint y: 374, distance: 182.0
click at [638, 374] on input "Now Posted — September Estate Auction" at bounding box center [686, 371] width 628 height 19
type input "Now Posted — From the Estate of the late [PERSON_NAME], [GEOGRAPHIC_DATA], [US_…"
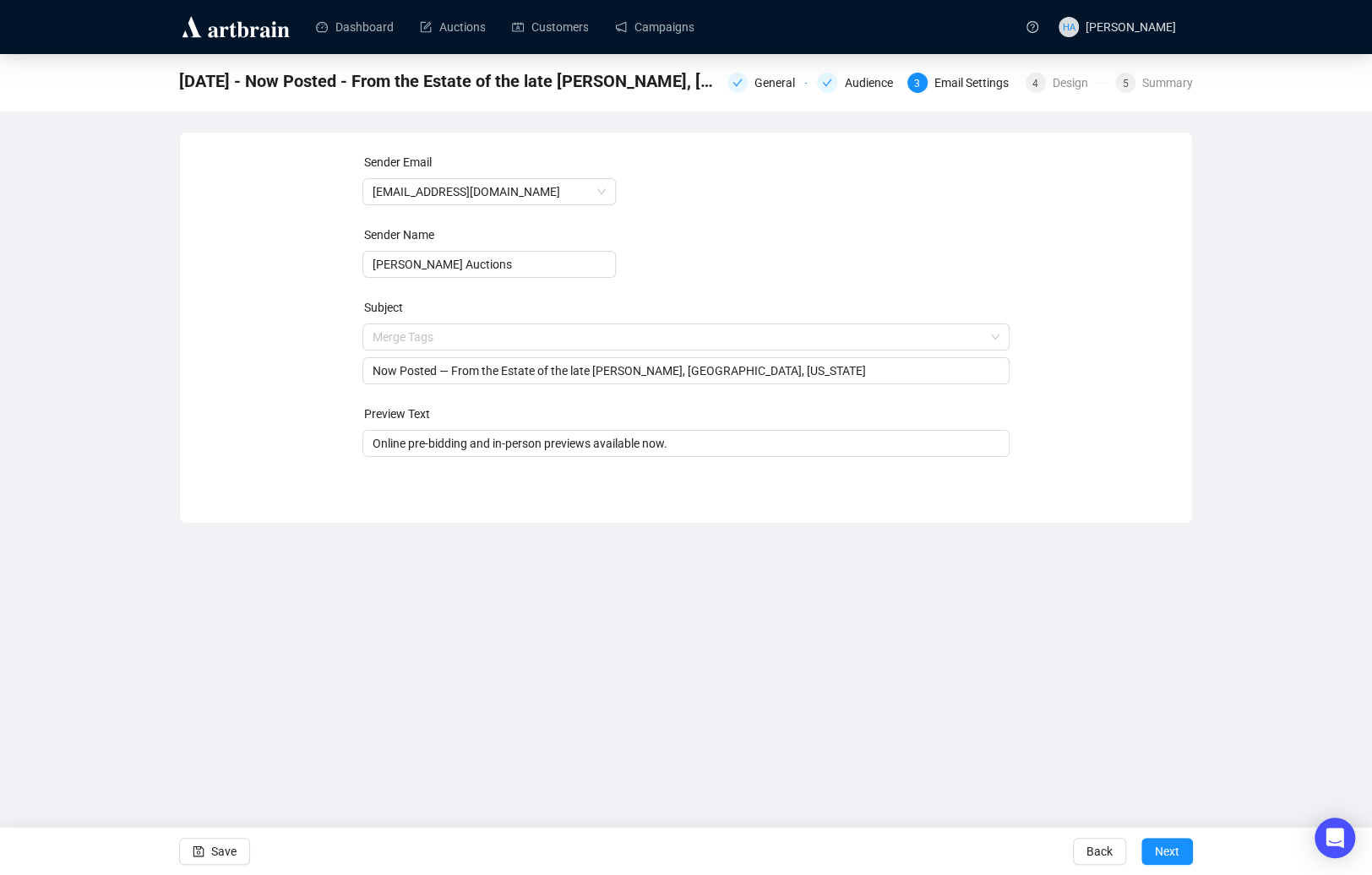
click at [1075, 419] on div "Sender Email [EMAIL_ADDRESS][DOMAIN_NAME] Sender Name [PERSON_NAME] Auctions Su…" at bounding box center [685, 315] width 972 height 324
click at [1168, 851] on span "Next" at bounding box center [1167, 851] width 24 height 47
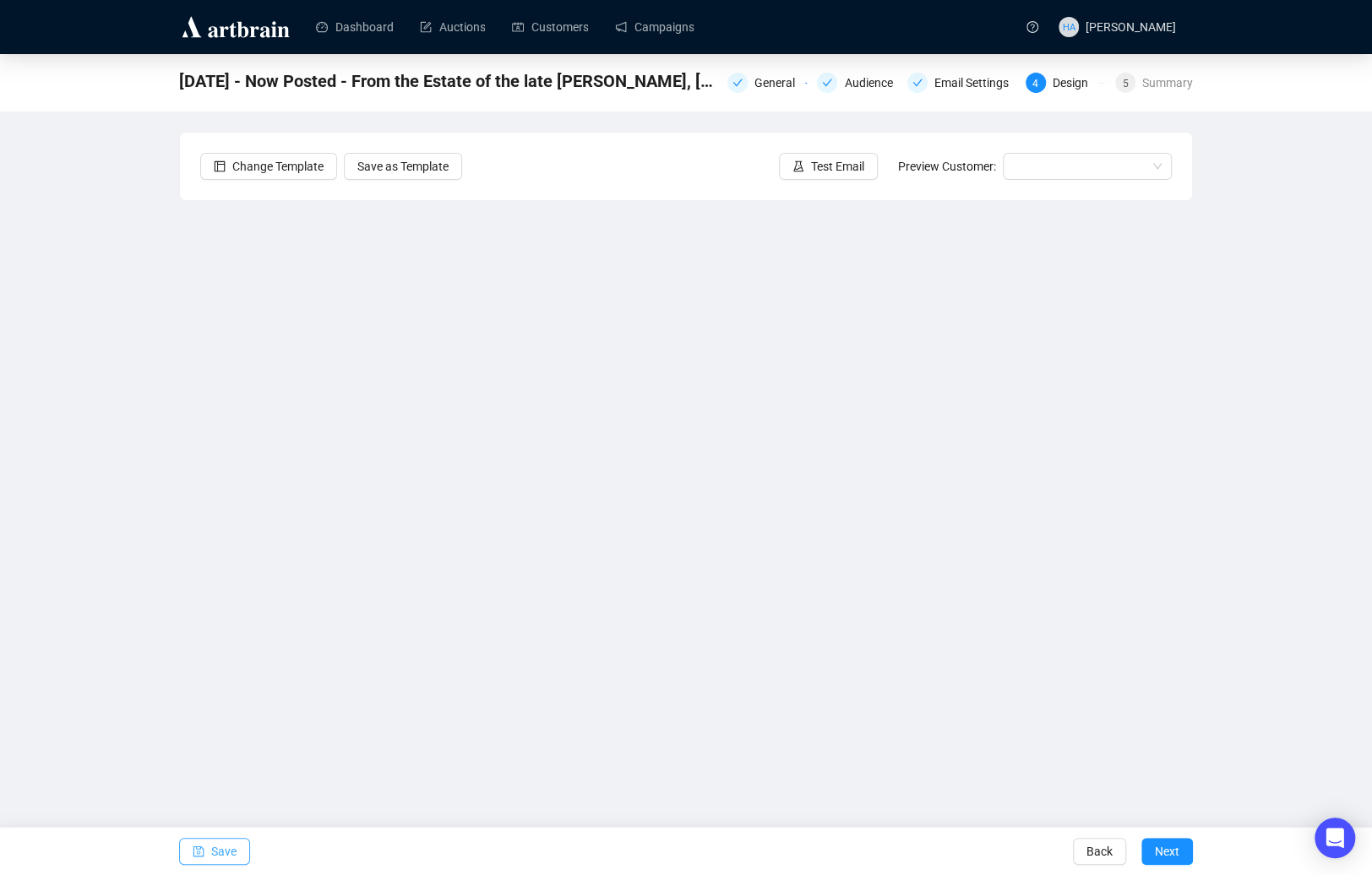
click at [226, 850] on span "Save" at bounding box center [223, 851] width 25 height 47
click at [953, 83] on div "Email Settings" at bounding box center [976, 83] width 85 height 21
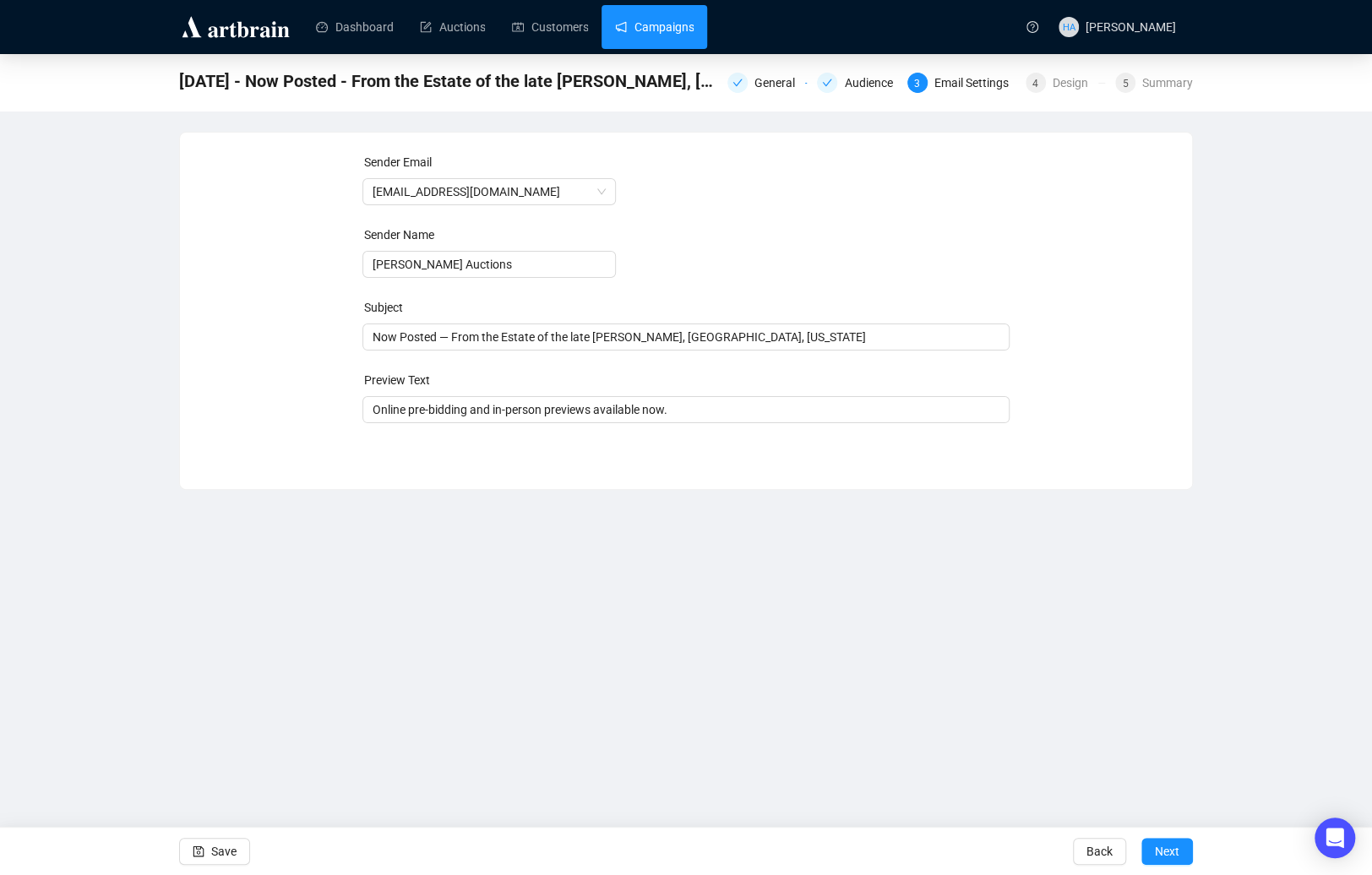
click at [672, 34] on link "Campaigns" at bounding box center [654, 26] width 78 height 44
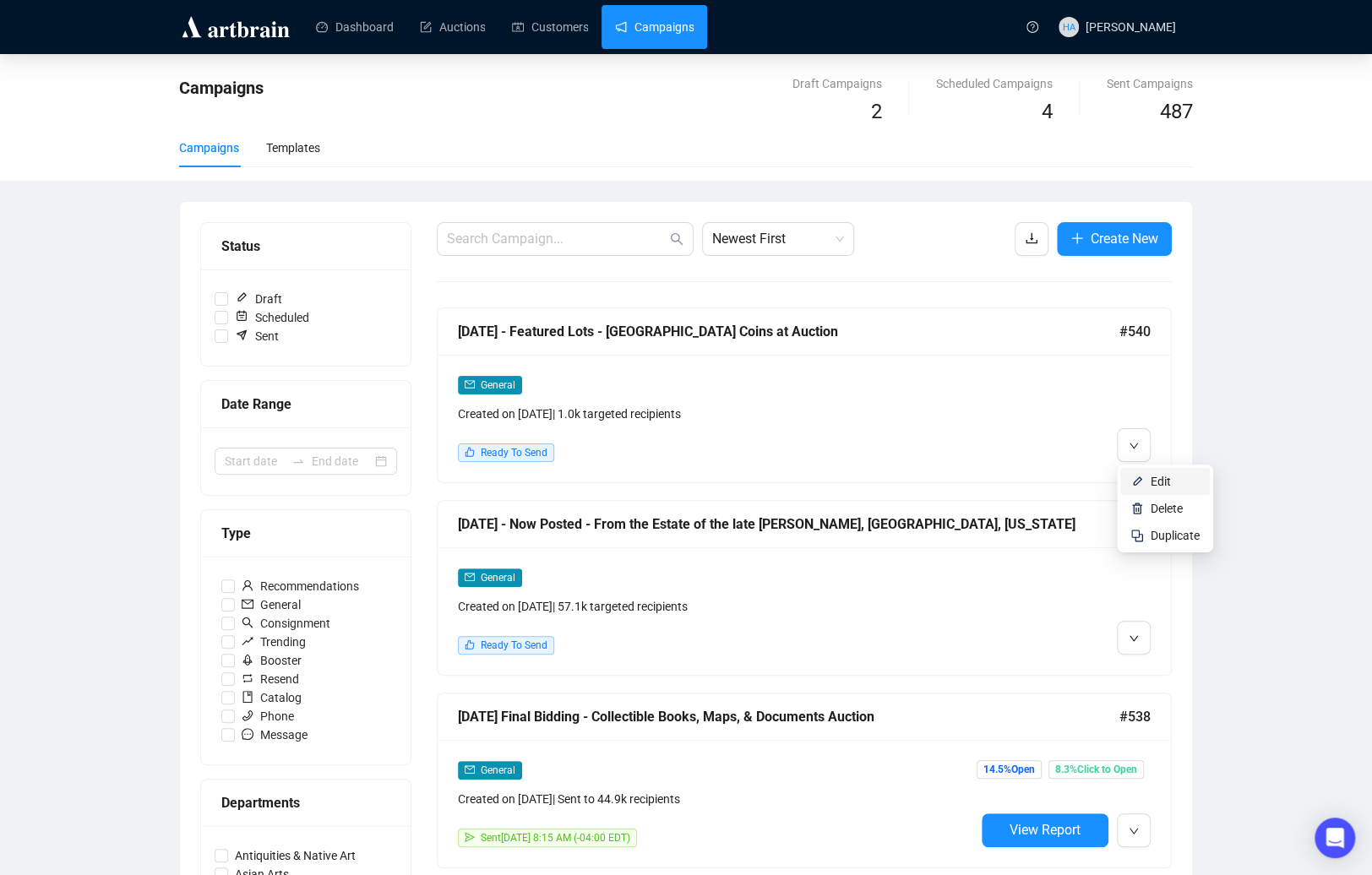
click at [1156, 484] on span "Edit" at bounding box center [1161, 481] width 21 height 13
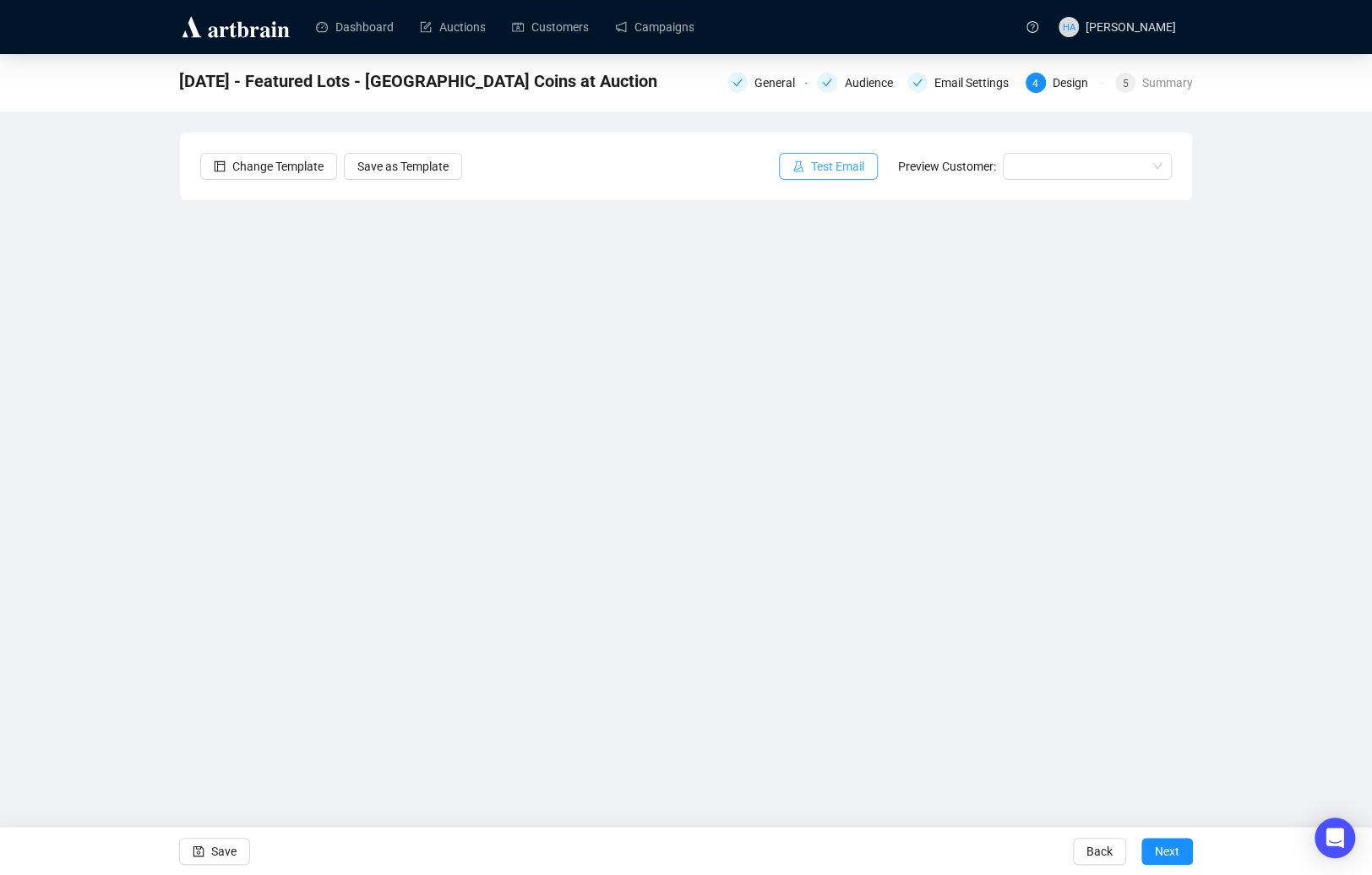
click at [836, 165] on span "Test Email" at bounding box center [837, 167] width 53 height 19
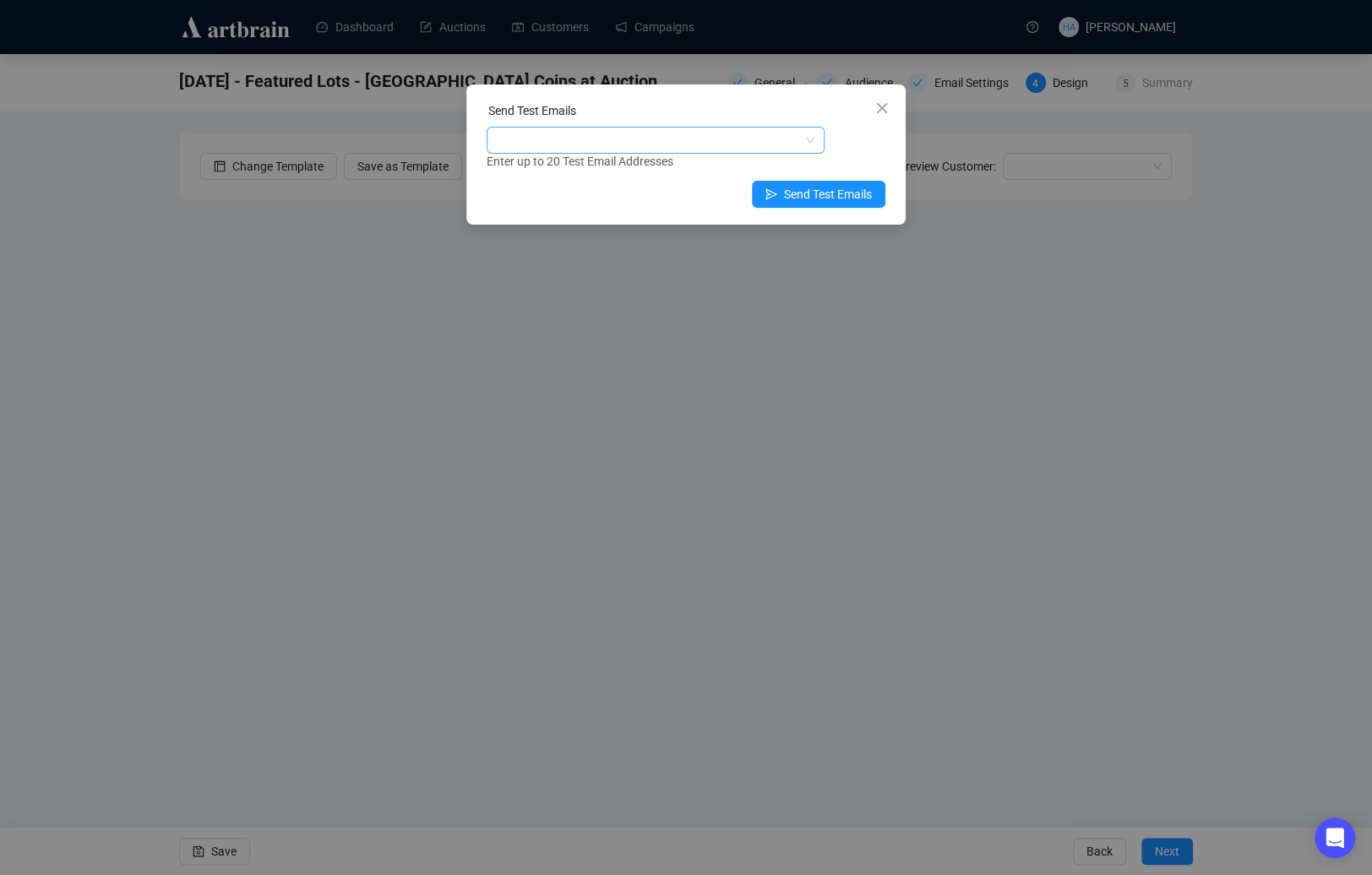
click at [678, 149] on div at bounding box center [646, 139] width 314 height 24
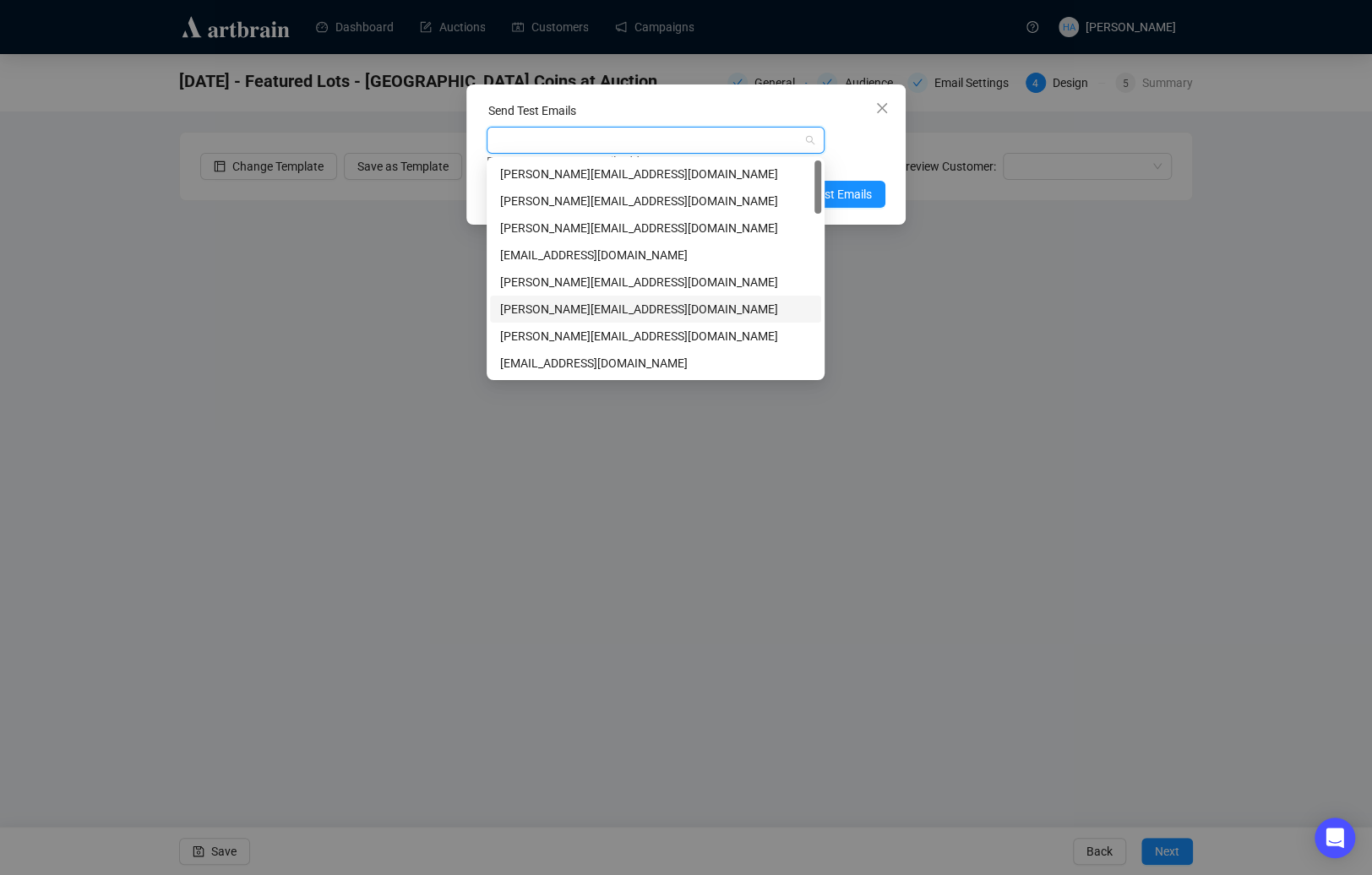
click at [537, 306] on div "[PERSON_NAME][EMAIL_ADDRESS][DOMAIN_NAME]" at bounding box center [656, 309] width 311 height 19
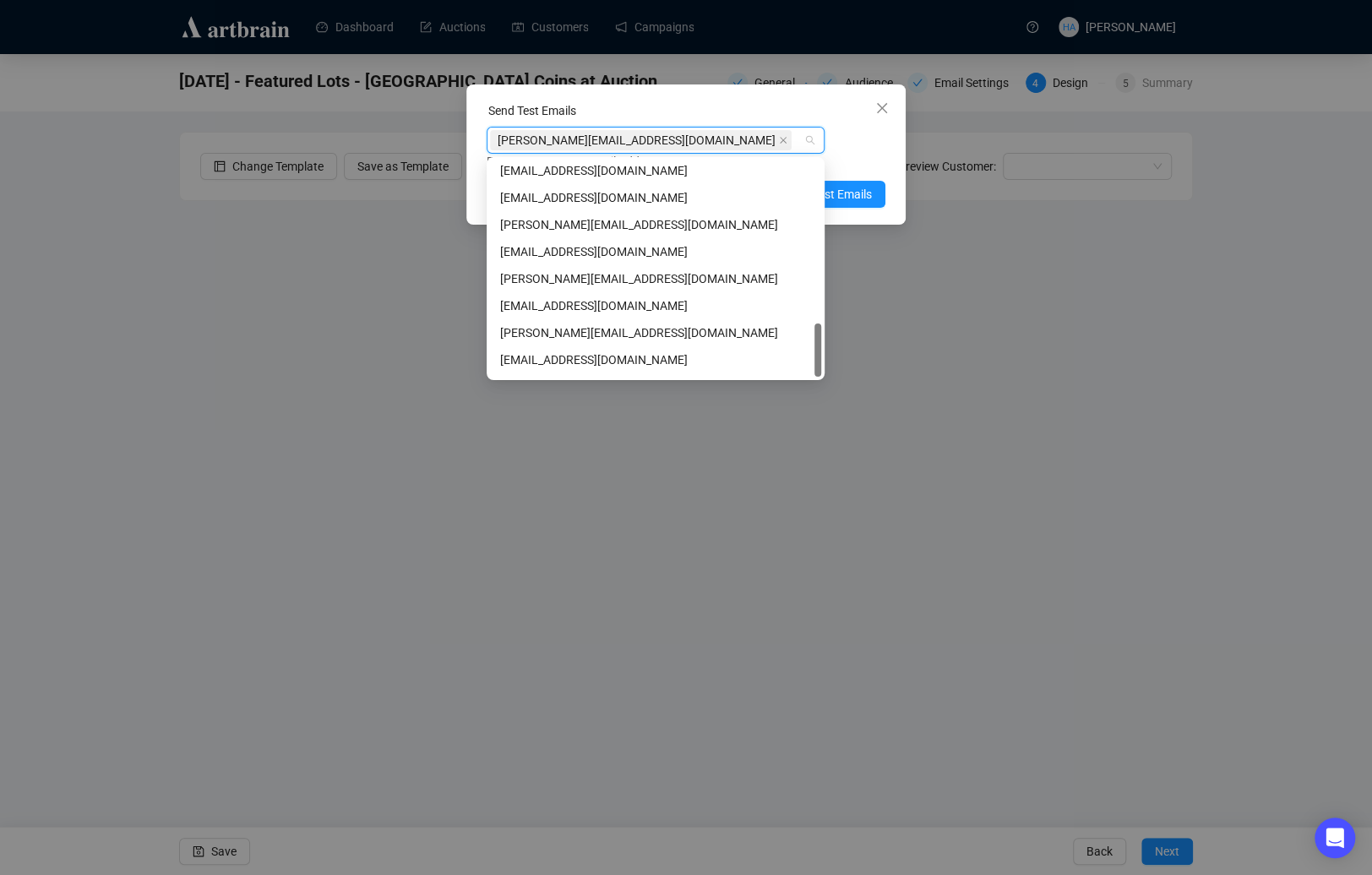
scroll to position [647, 0]
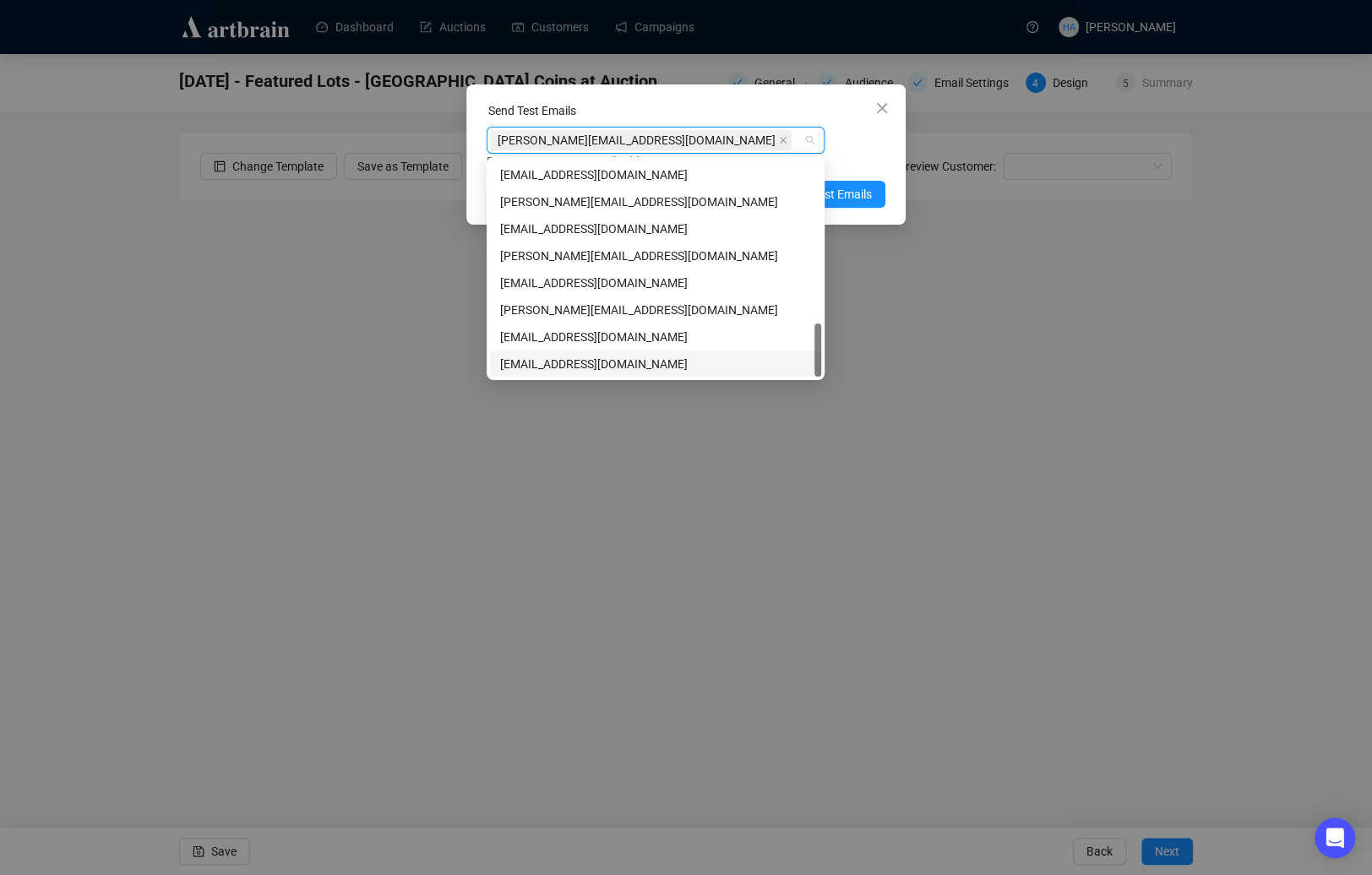
click at [521, 363] on div "[EMAIL_ADDRESS][DOMAIN_NAME]" at bounding box center [656, 364] width 311 height 19
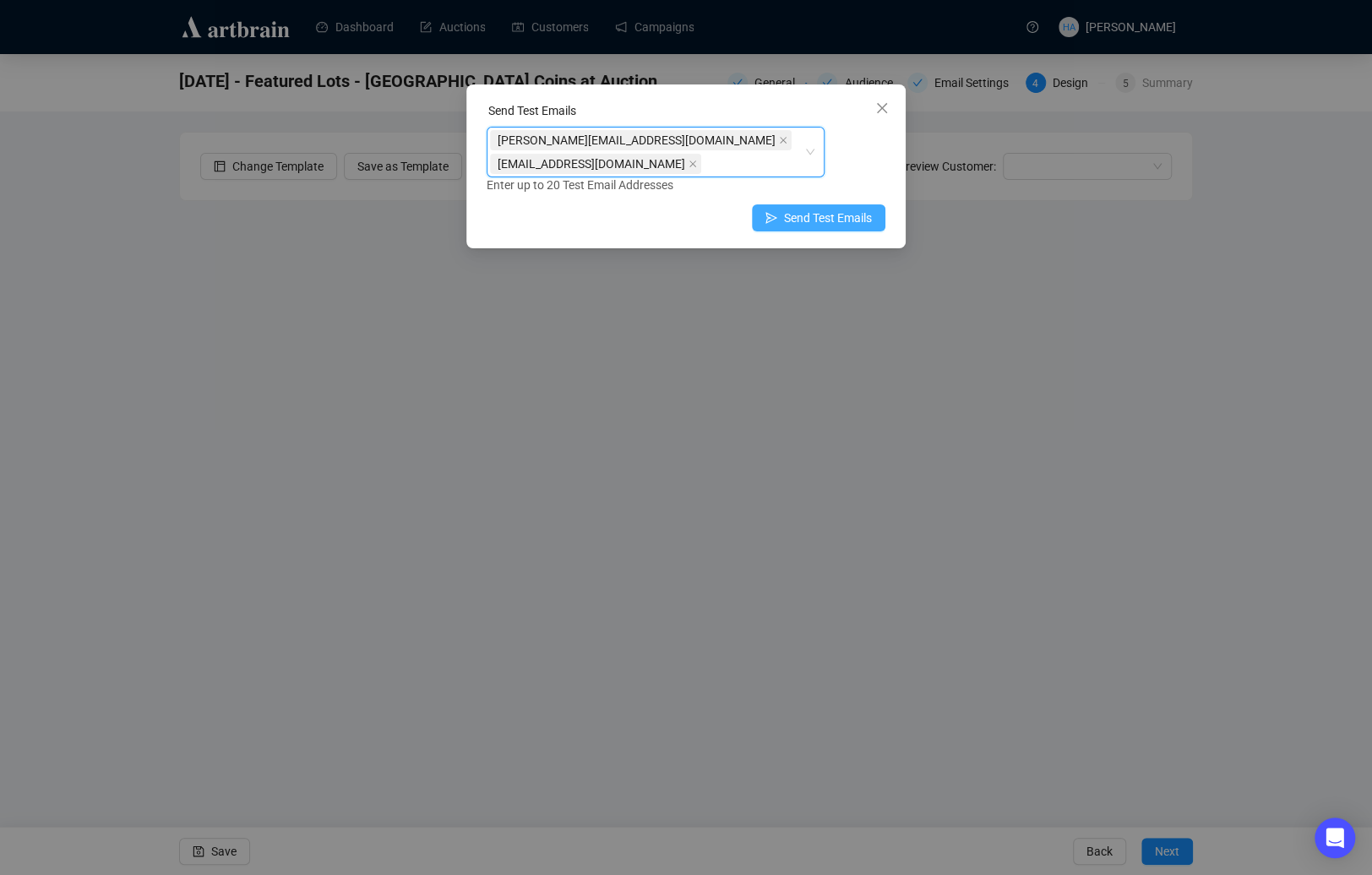
click at [851, 208] on span "Send Test Emails" at bounding box center [827, 218] width 88 height 19
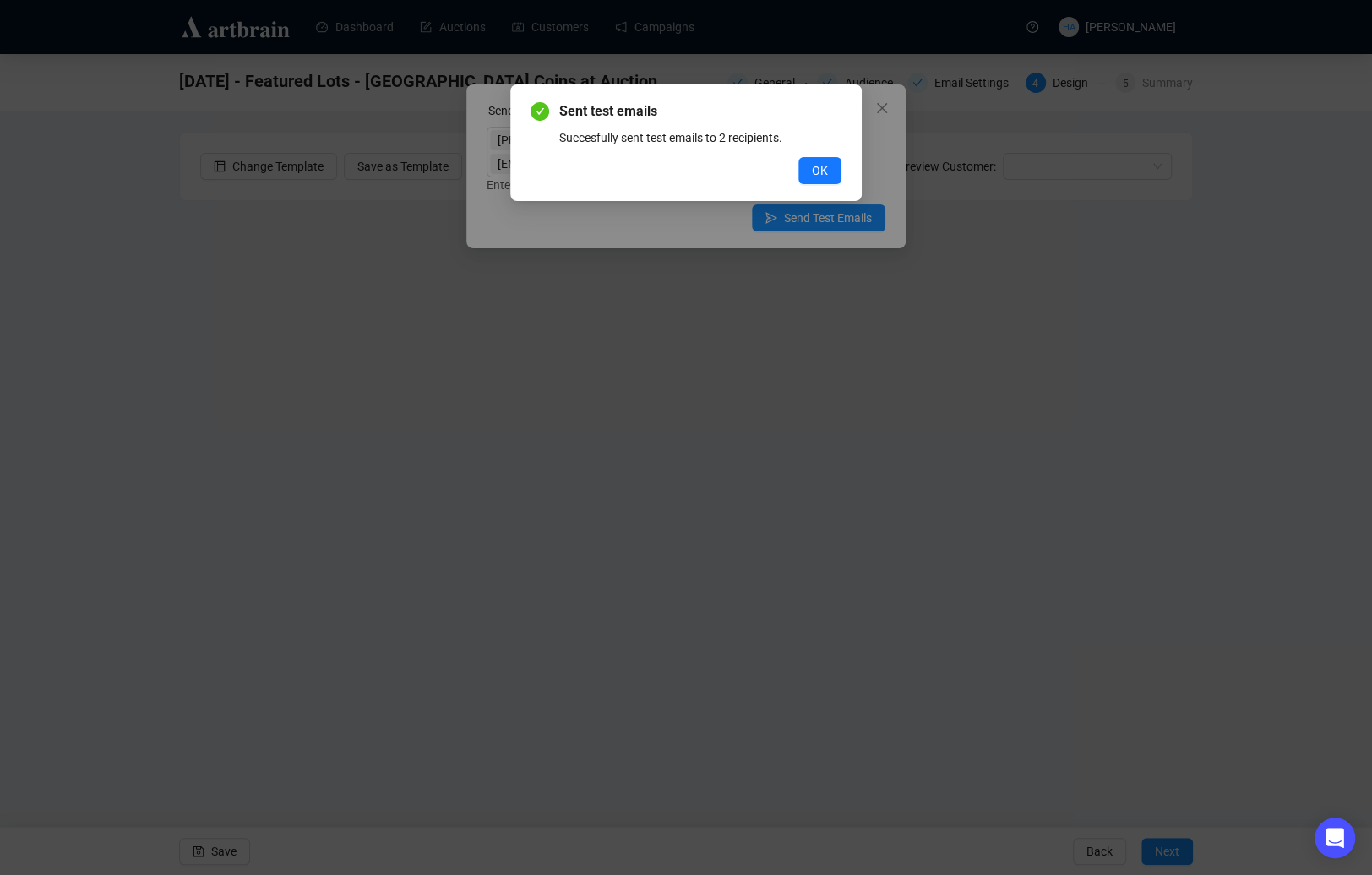
drag, startPoint x: 825, startPoint y: 167, endPoint x: 815, endPoint y: 164, distance: 10.4
click at [825, 167] on span "OK" at bounding box center [819, 170] width 16 height 19
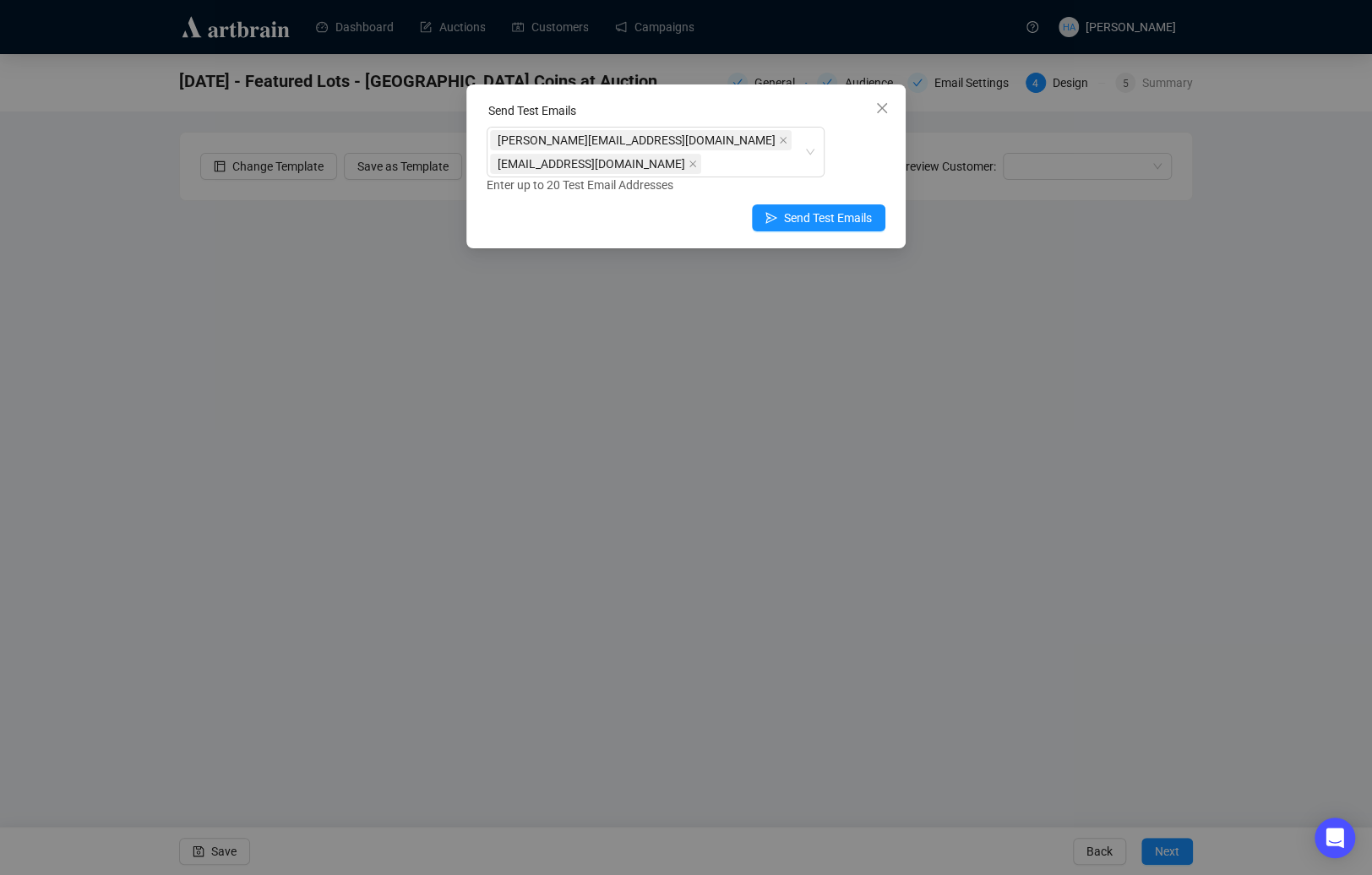
drag, startPoint x: 881, startPoint y: 109, endPoint x: 842, endPoint y: 110, distance: 39.0
click at [877, 110] on icon "close" at bounding box center [882, 108] width 13 height 13
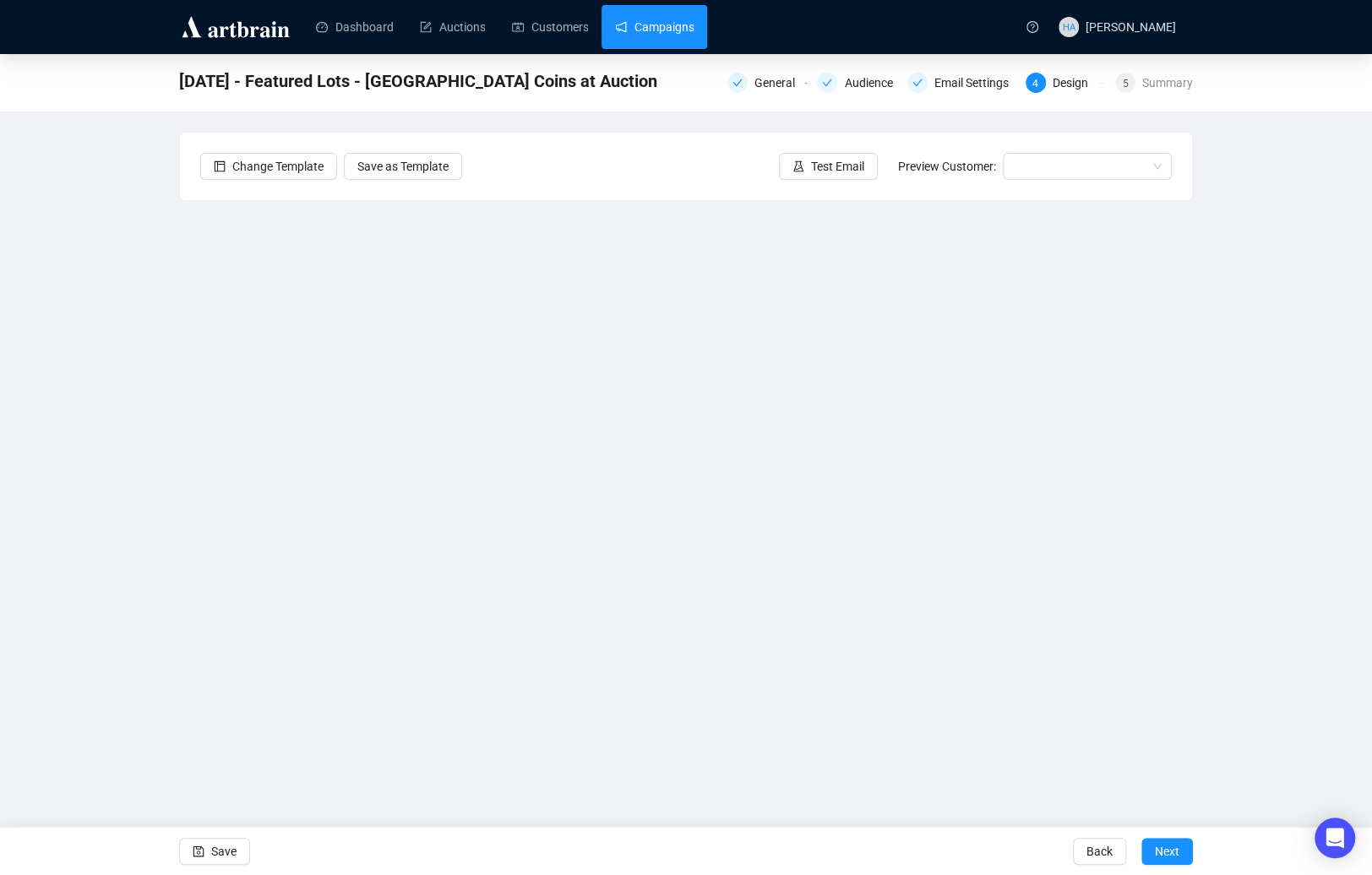
click at [660, 29] on link "Campaigns" at bounding box center [654, 26] width 78 height 44
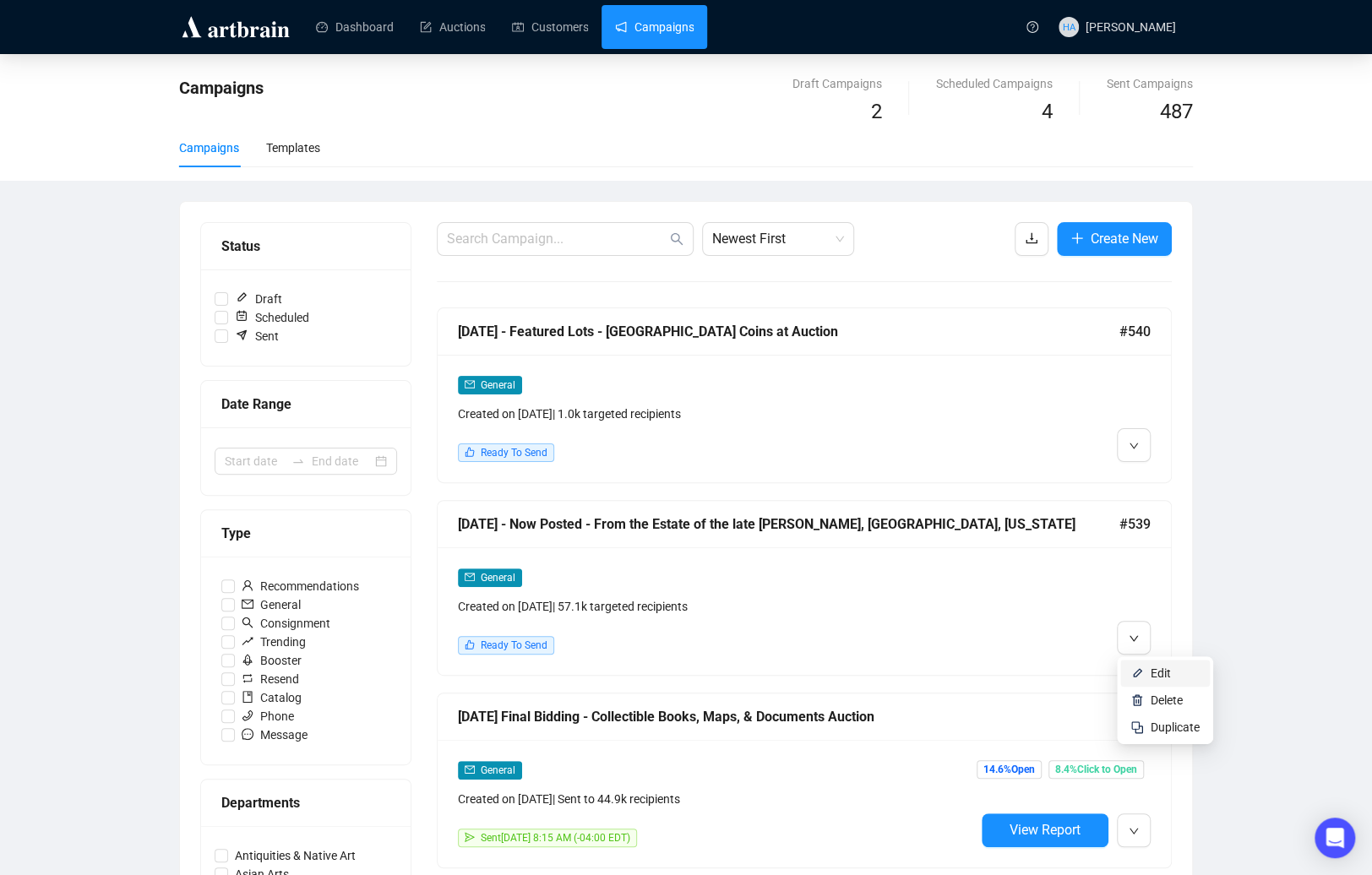
click at [1151, 672] on span "Edit" at bounding box center [1161, 672] width 21 height 13
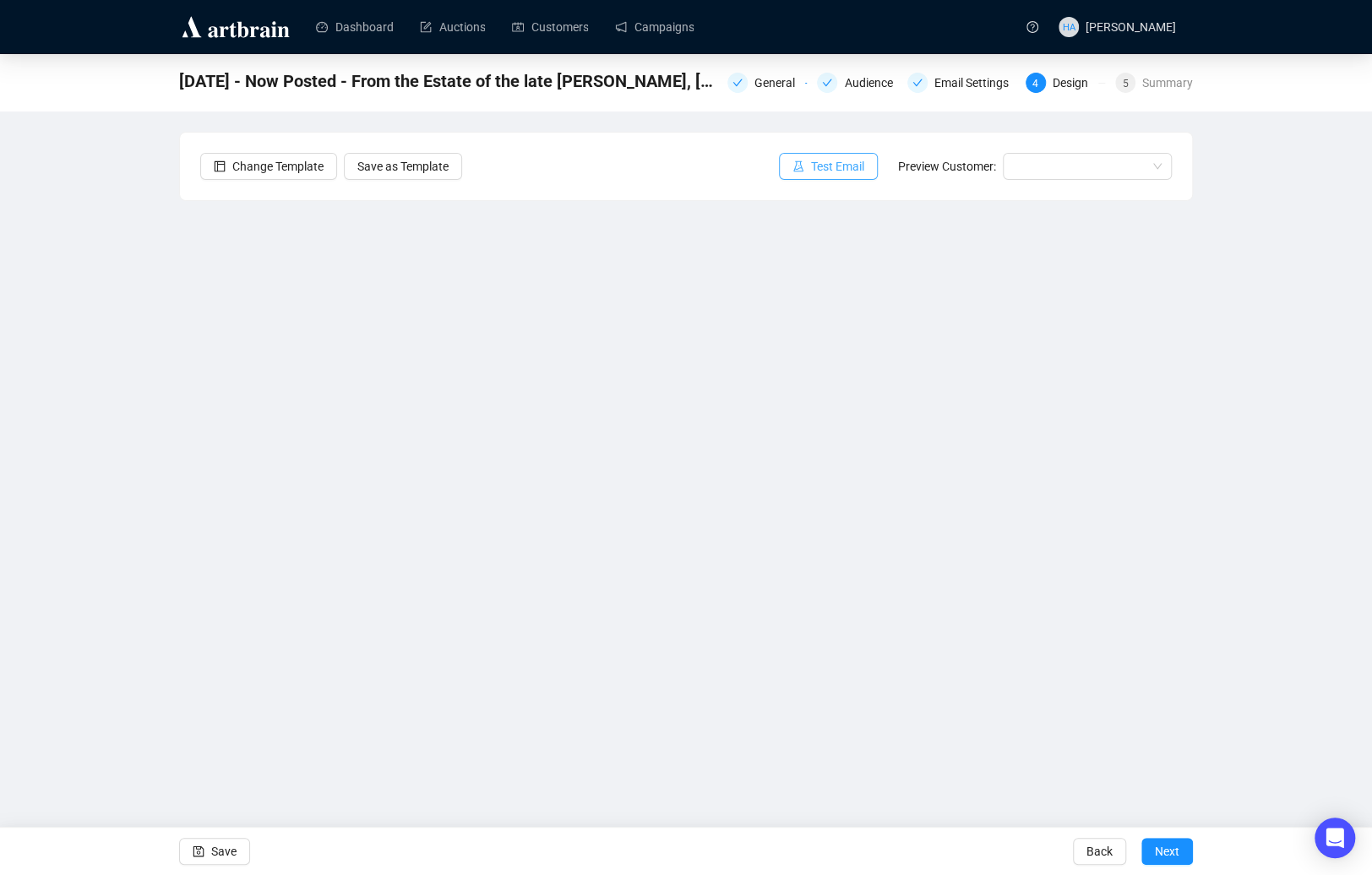
click at [819, 168] on span "Test Email" at bounding box center [837, 167] width 53 height 19
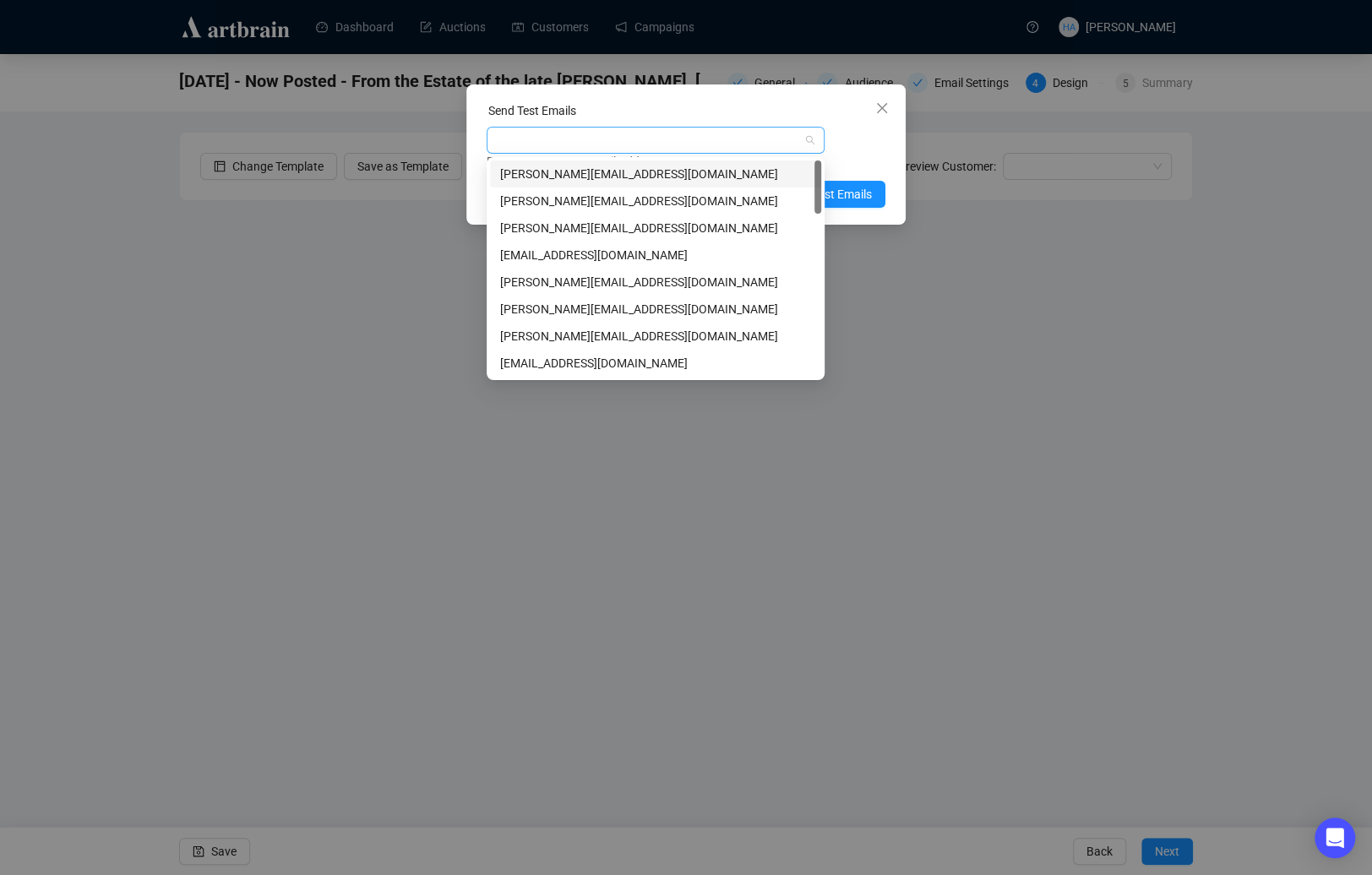
click at [647, 143] on div at bounding box center [646, 139] width 314 height 24
click at [545, 307] on div "[PERSON_NAME][EMAIL_ADDRESS][DOMAIN_NAME]" at bounding box center [656, 309] width 311 height 19
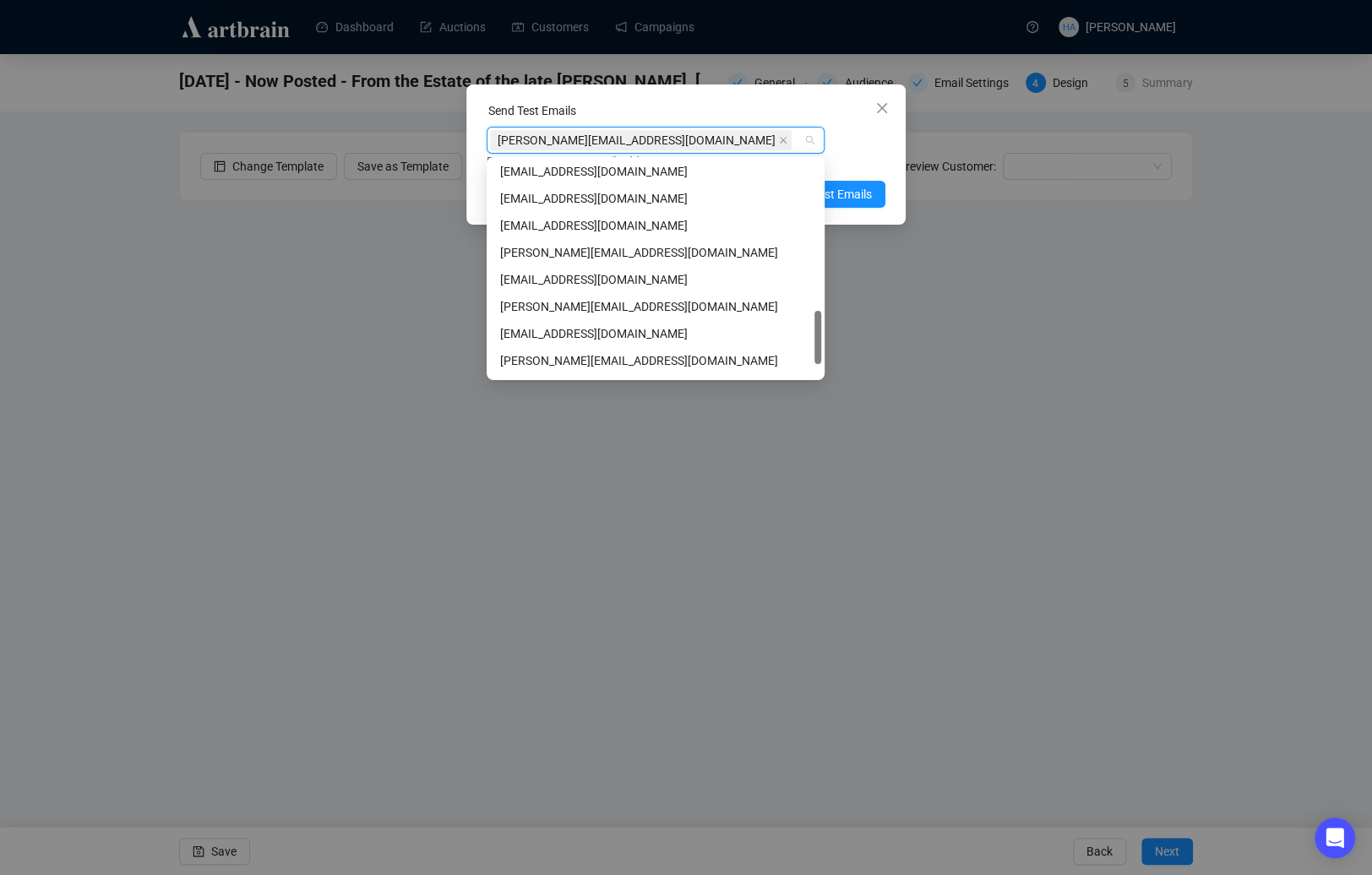
scroll to position [647, 0]
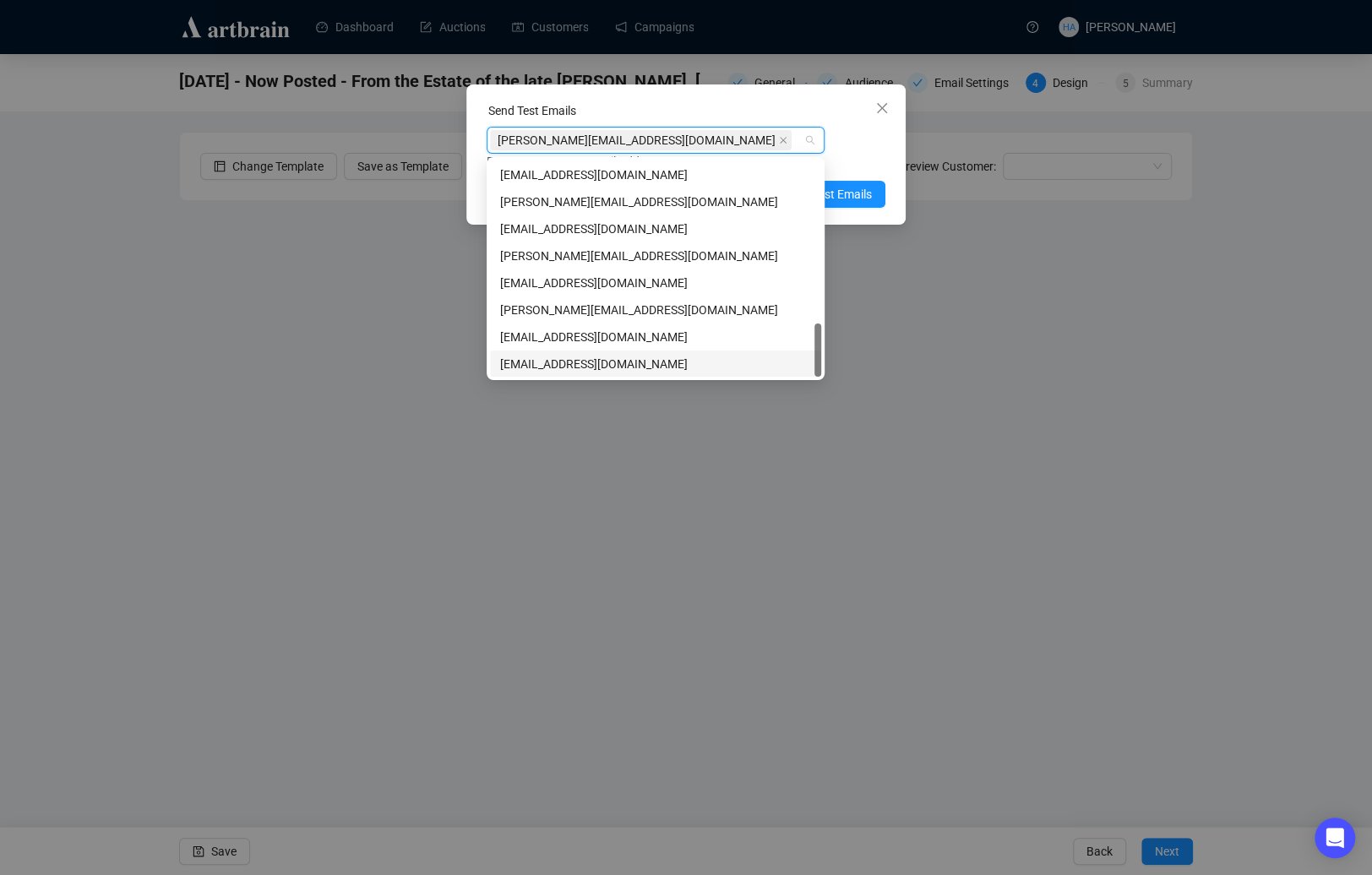
click at [538, 367] on div "[EMAIL_ADDRESS][DOMAIN_NAME]" at bounding box center [656, 364] width 311 height 19
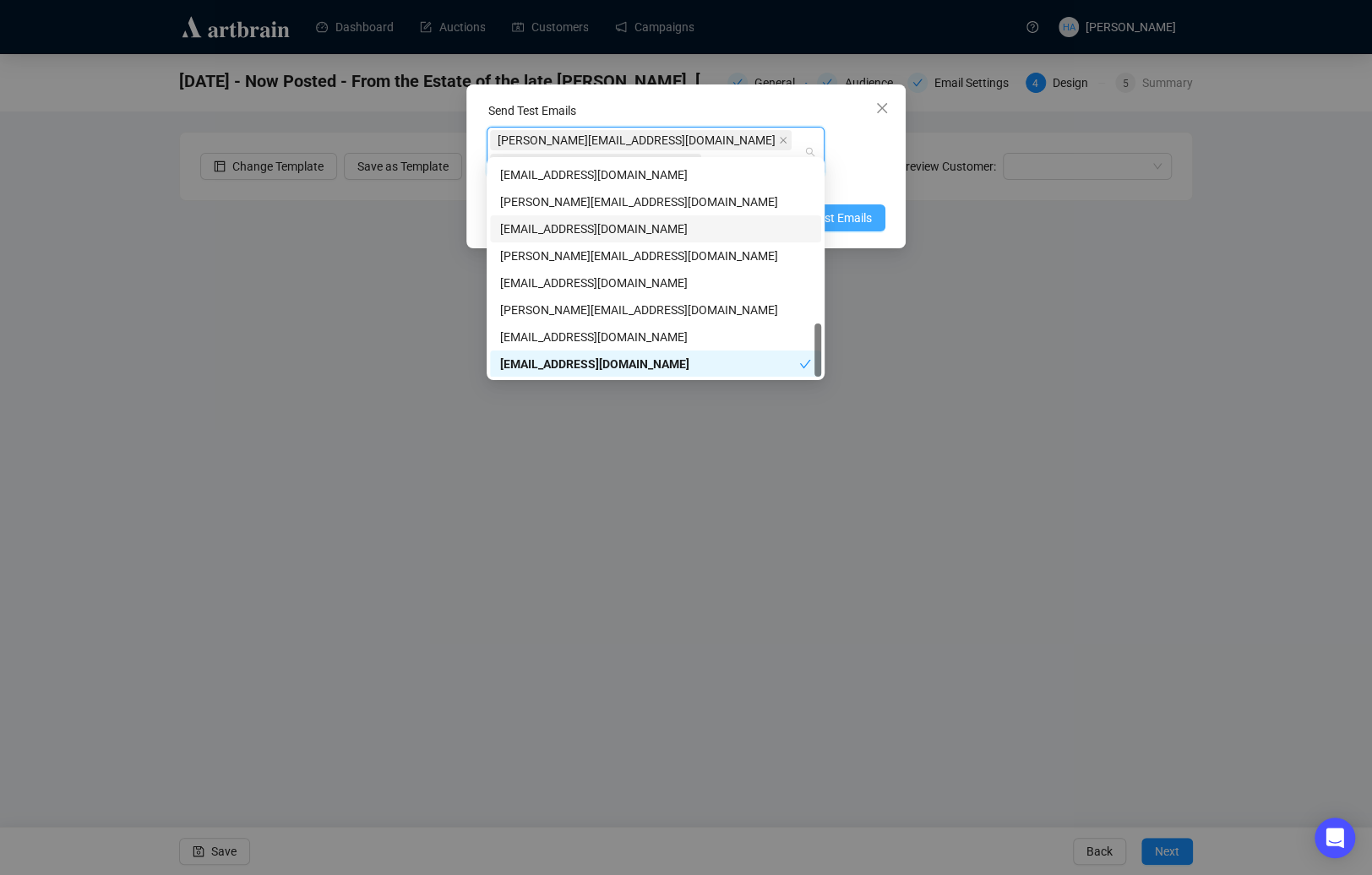
click at [851, 208] on span "Send Test Emails" at bounding box center [827, 218] width 88 height 19
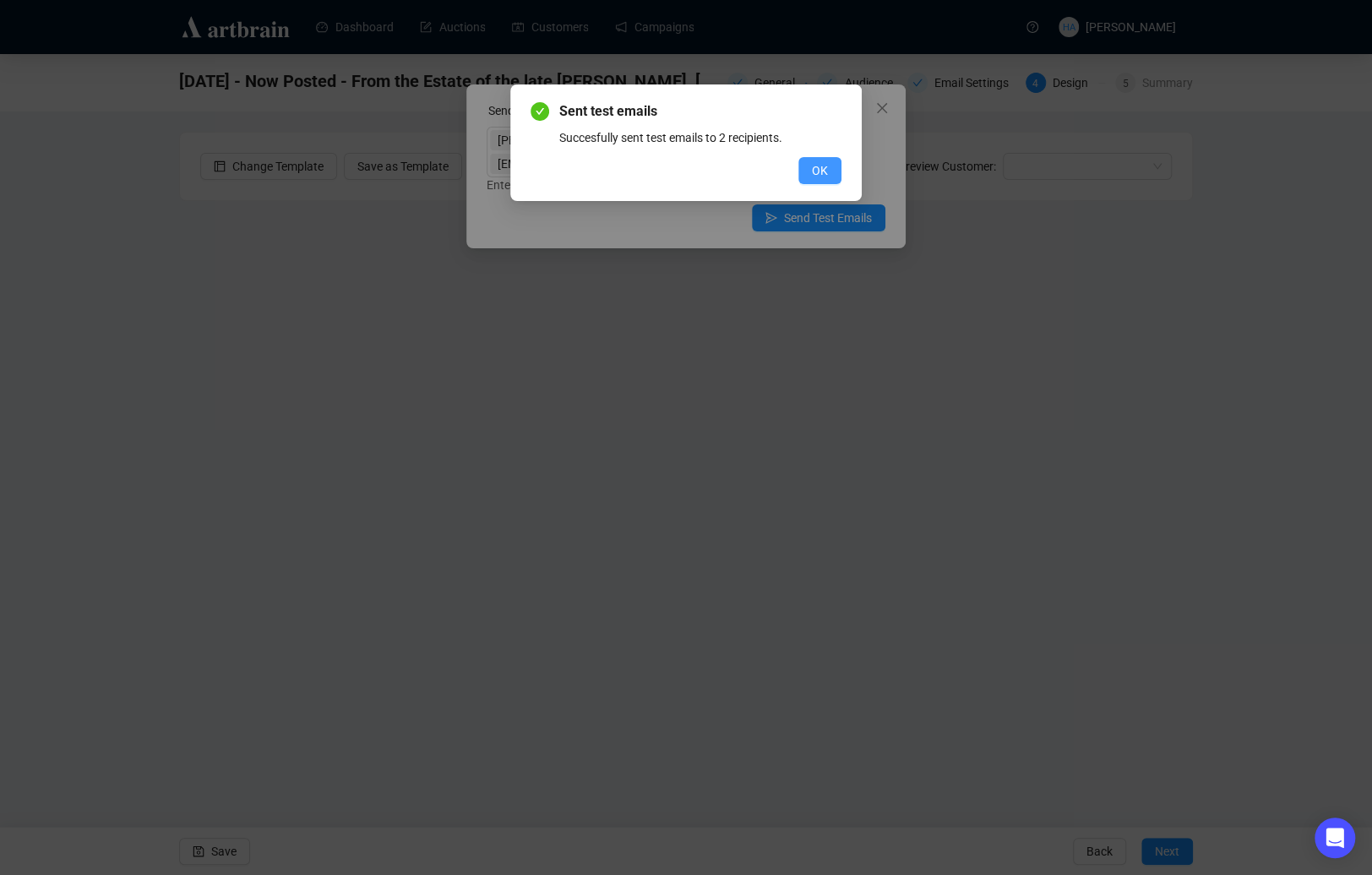
click at [813, 170] on span "OK" at bounding box center [819, 170] width 16 height 19
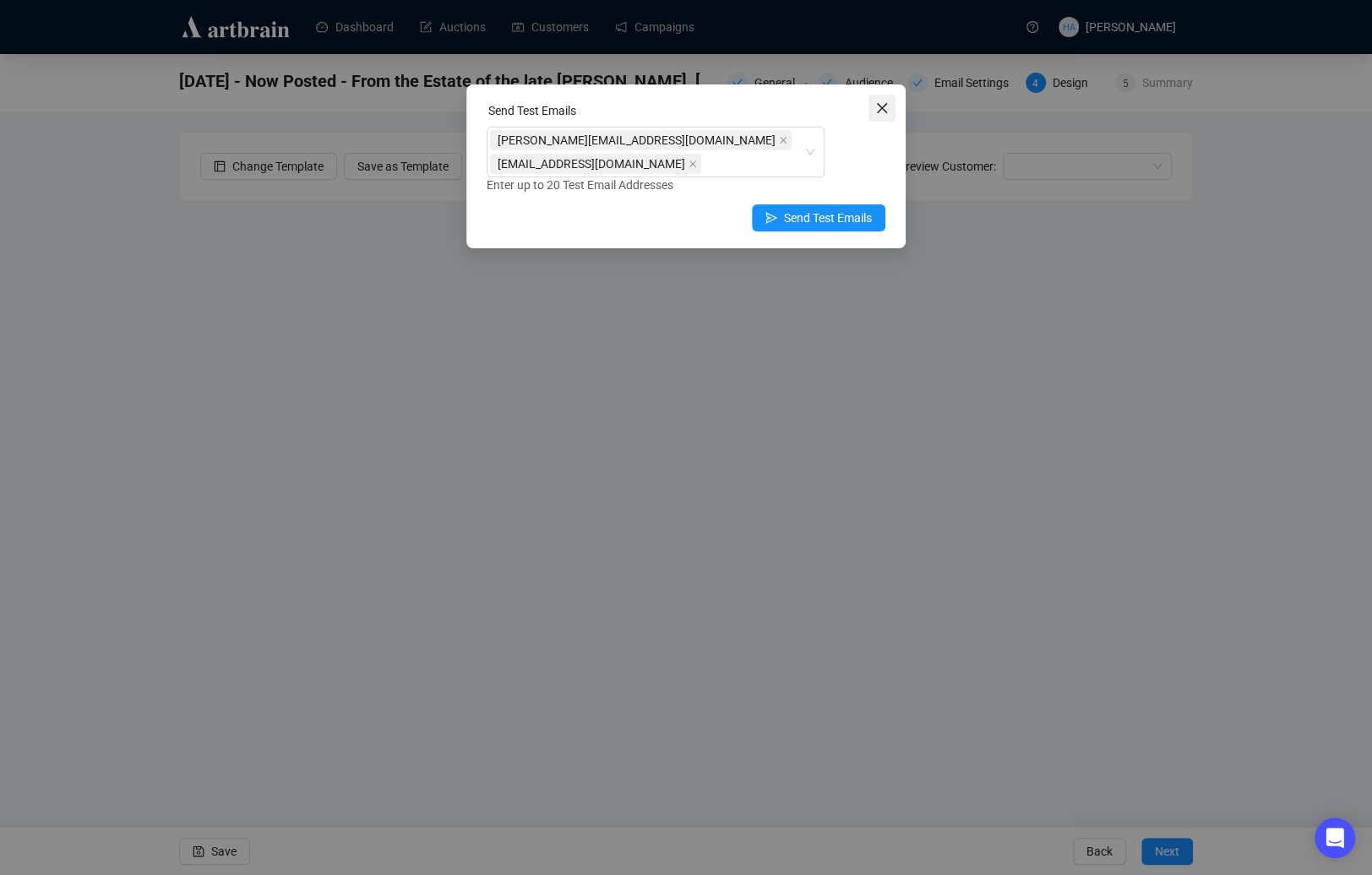
click at [880, 108] on icon "close" at bounding box center [882, 108] width 13 height 13
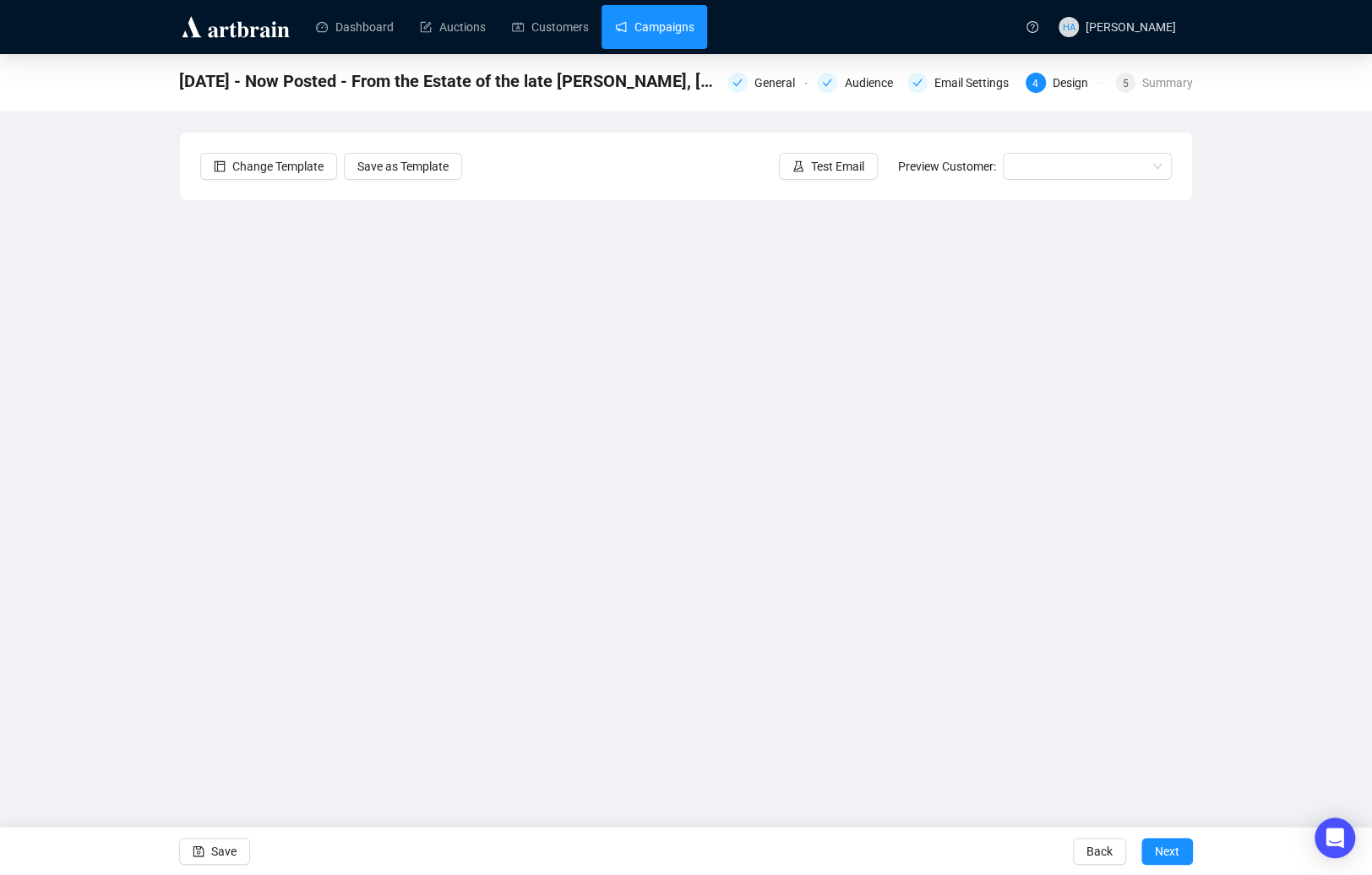
click at [654, 29] on link "Campaigns" at bounding box center [654, 26] width 78 height 44
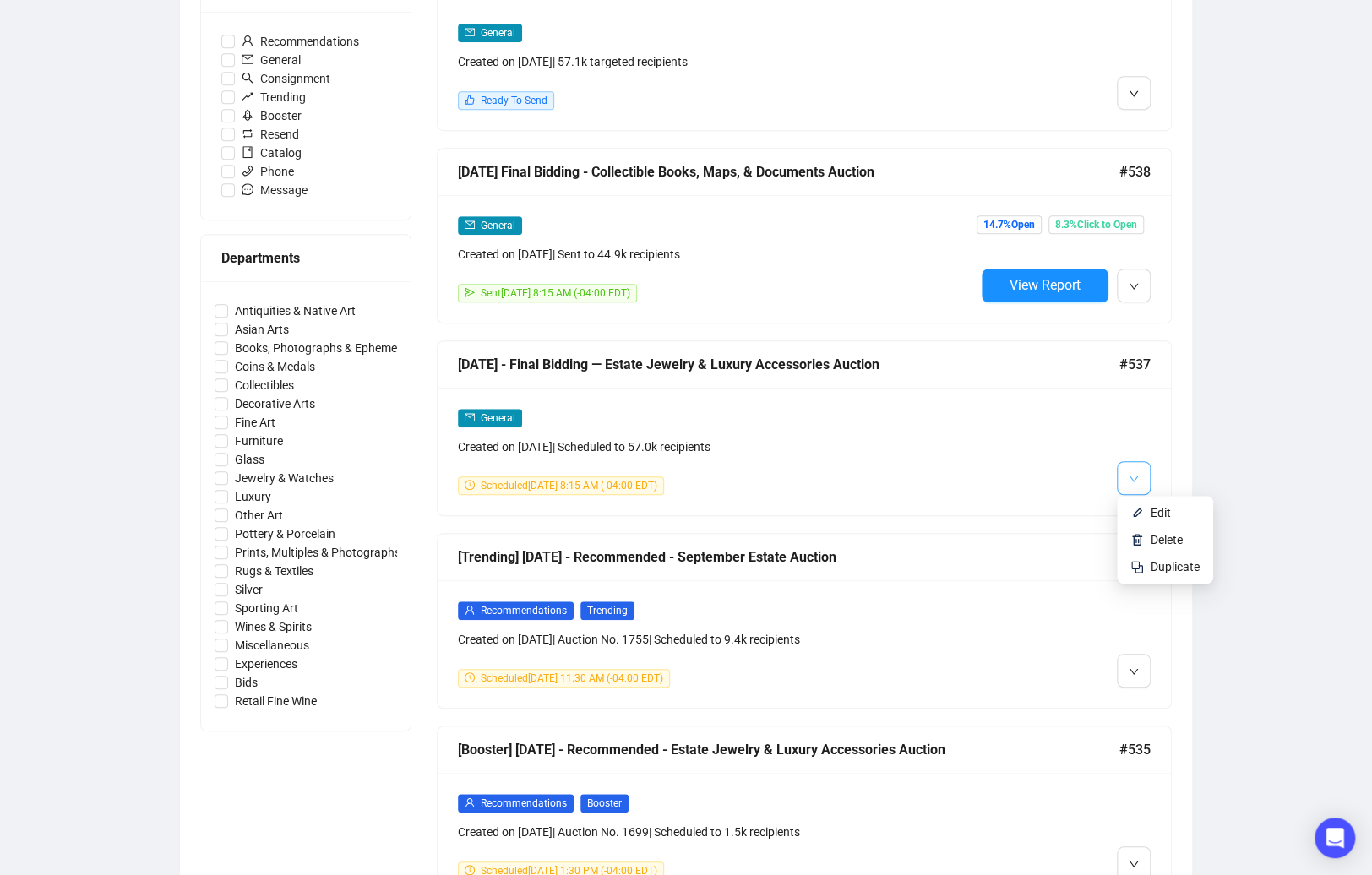
scroll to position [545, 0]
click at [1146, 509] on li "Edit" at bounding box center [1165, 511] width 90 height 27
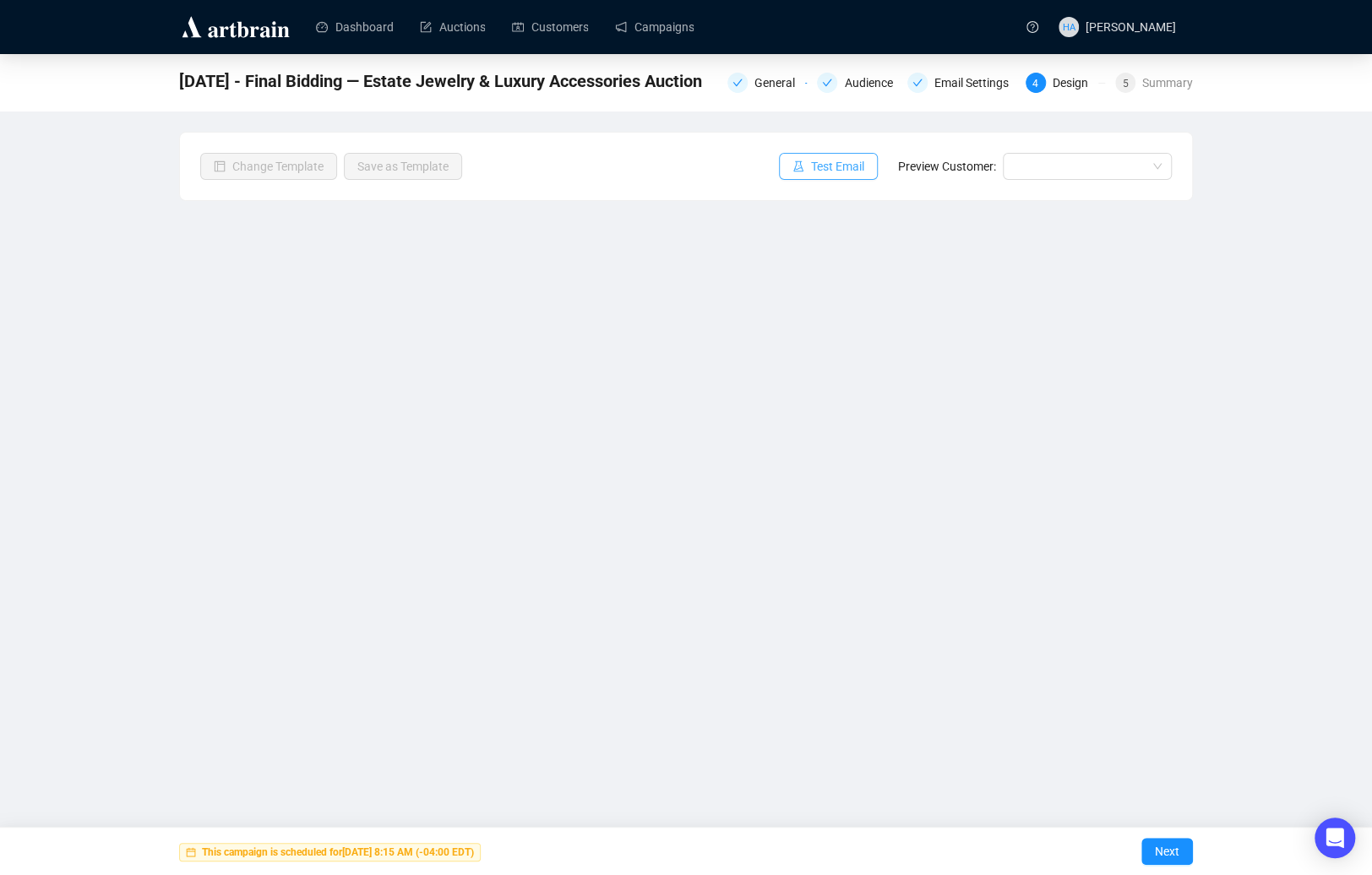
click at [819, 164] on span "Test Email" at bounding box center [837, 167] width 53 height 19
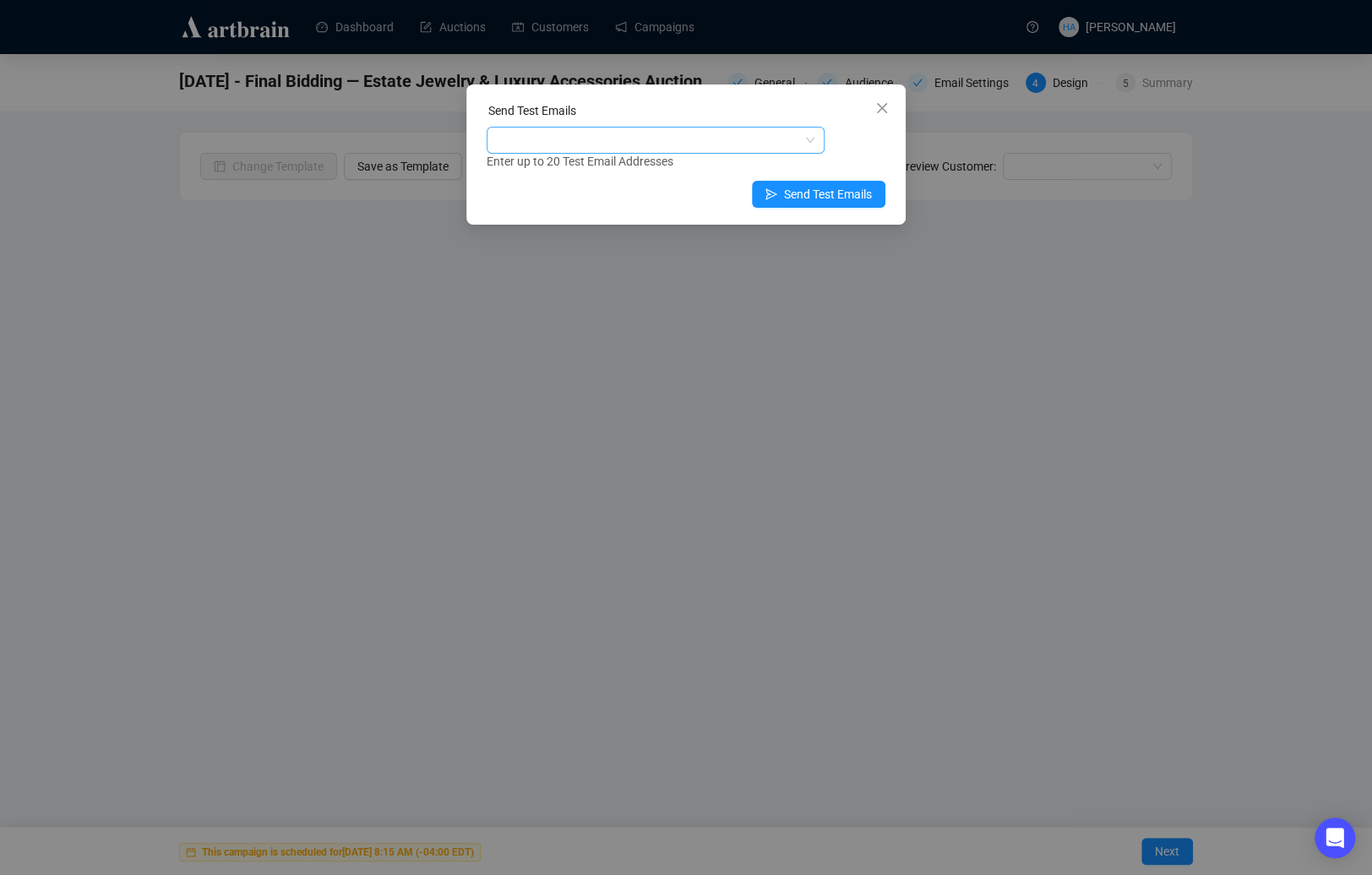
click at [620, 140] on div at bounding box center [646, 139] width 314 height 24
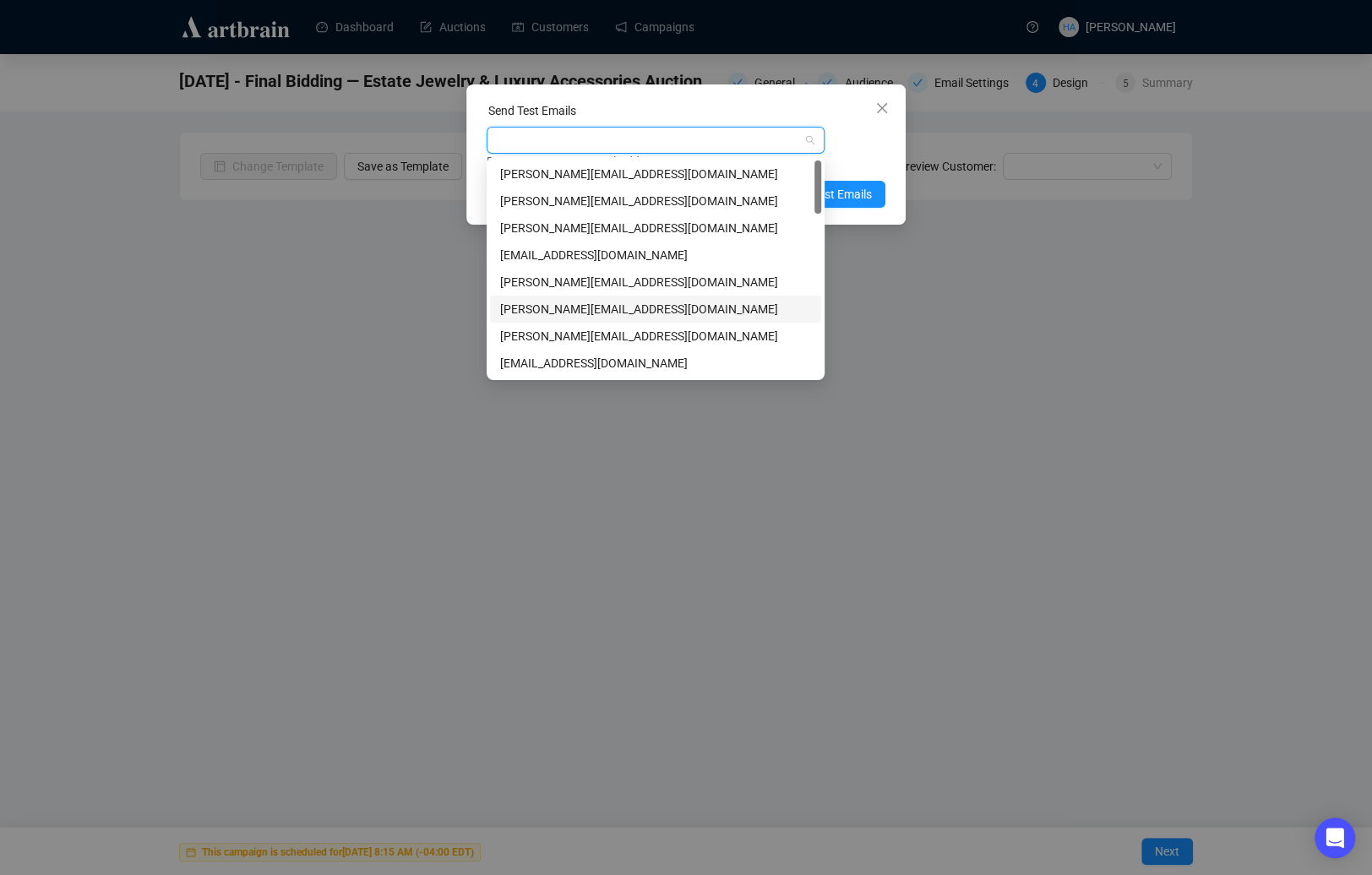
click at [532, 314] on div "[PERSON_NAME][EMAIL_ADDRESS][DOMAIN_NAME]" at bounding box center [656, 309] width 311 height 19
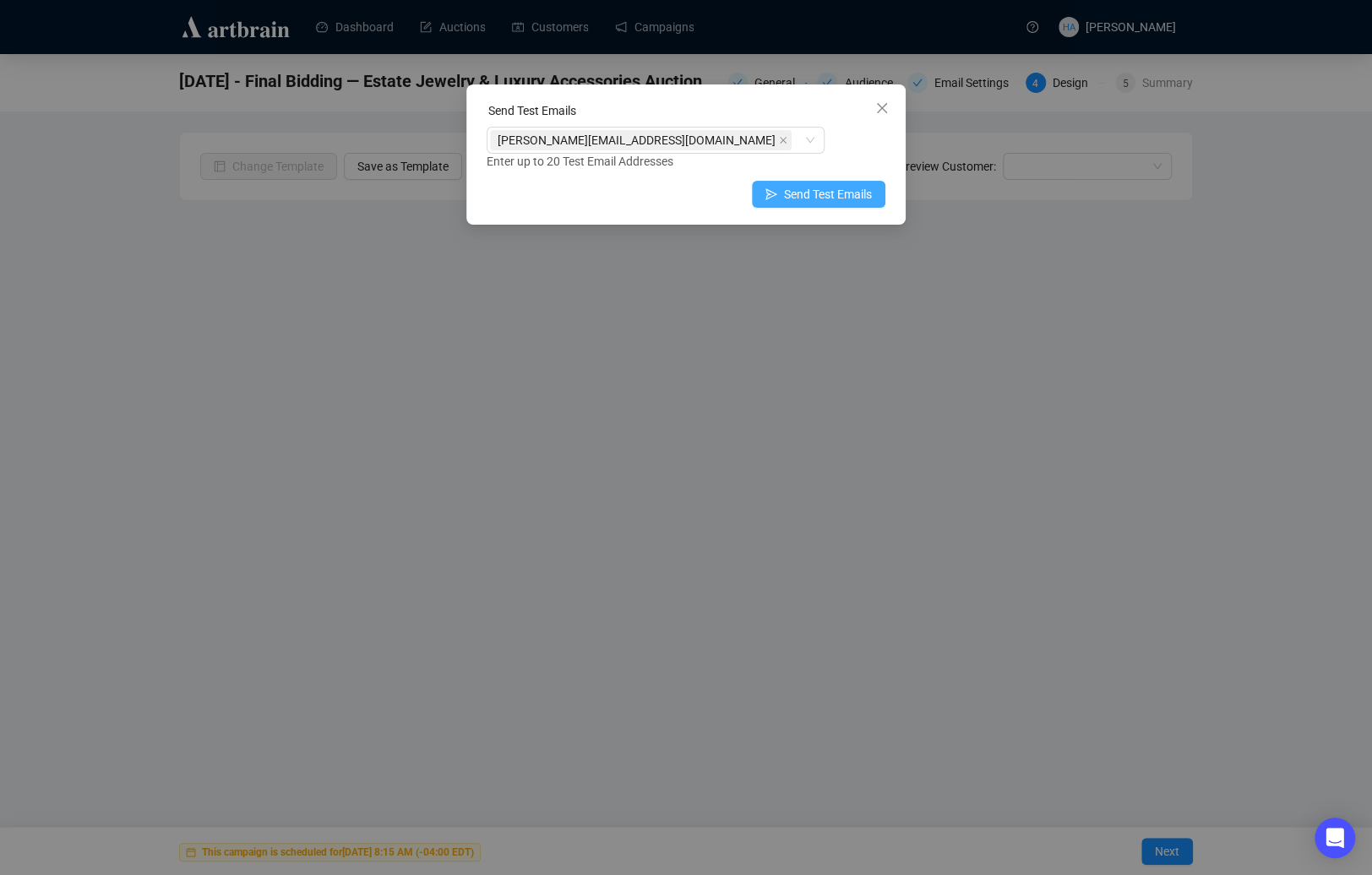
click at [851, 194] on span "Send Test Emails" at bounding box center [827, 194] width 88 height 19
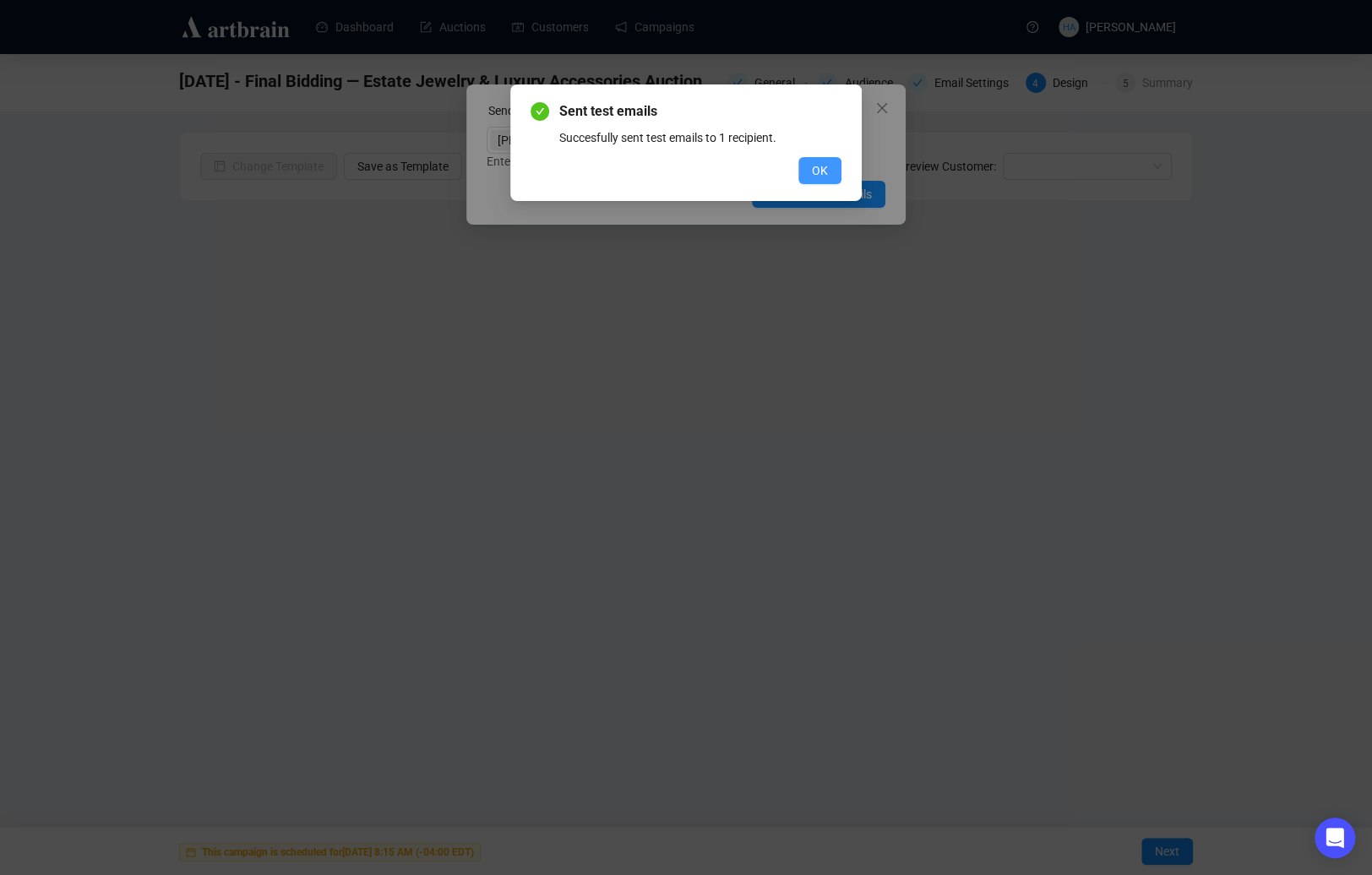
click at [815, 164] on span "OK" at bounding box center [819, 170] width 16 height 19
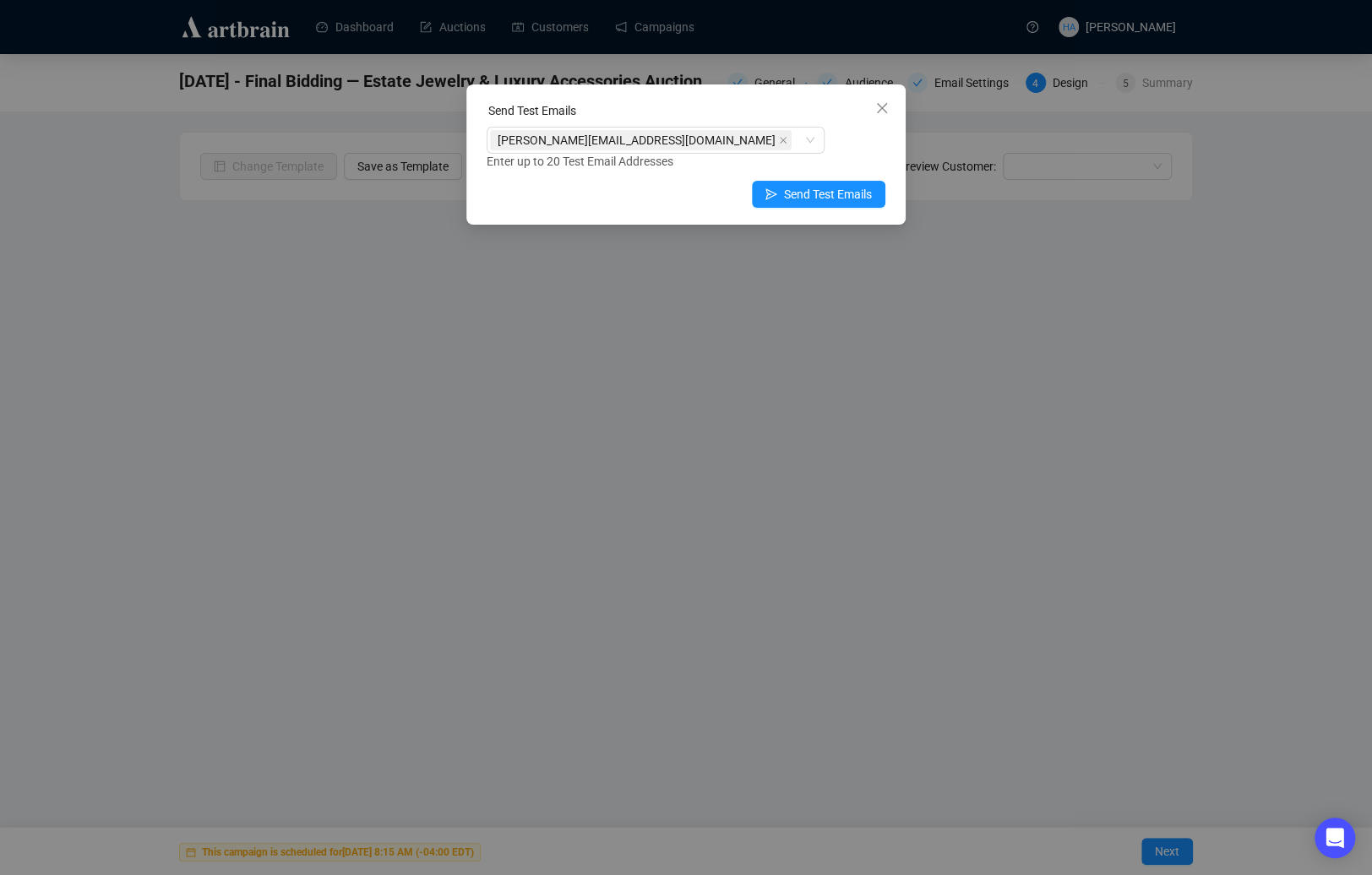
drag, startPoint x: 887, startPoint y: 107, endPoint x: 841, endPoint y: 98, distance: 46.9
click at [884, 107] on icon "close" at bounding box center [882, 108] width 13 height 13
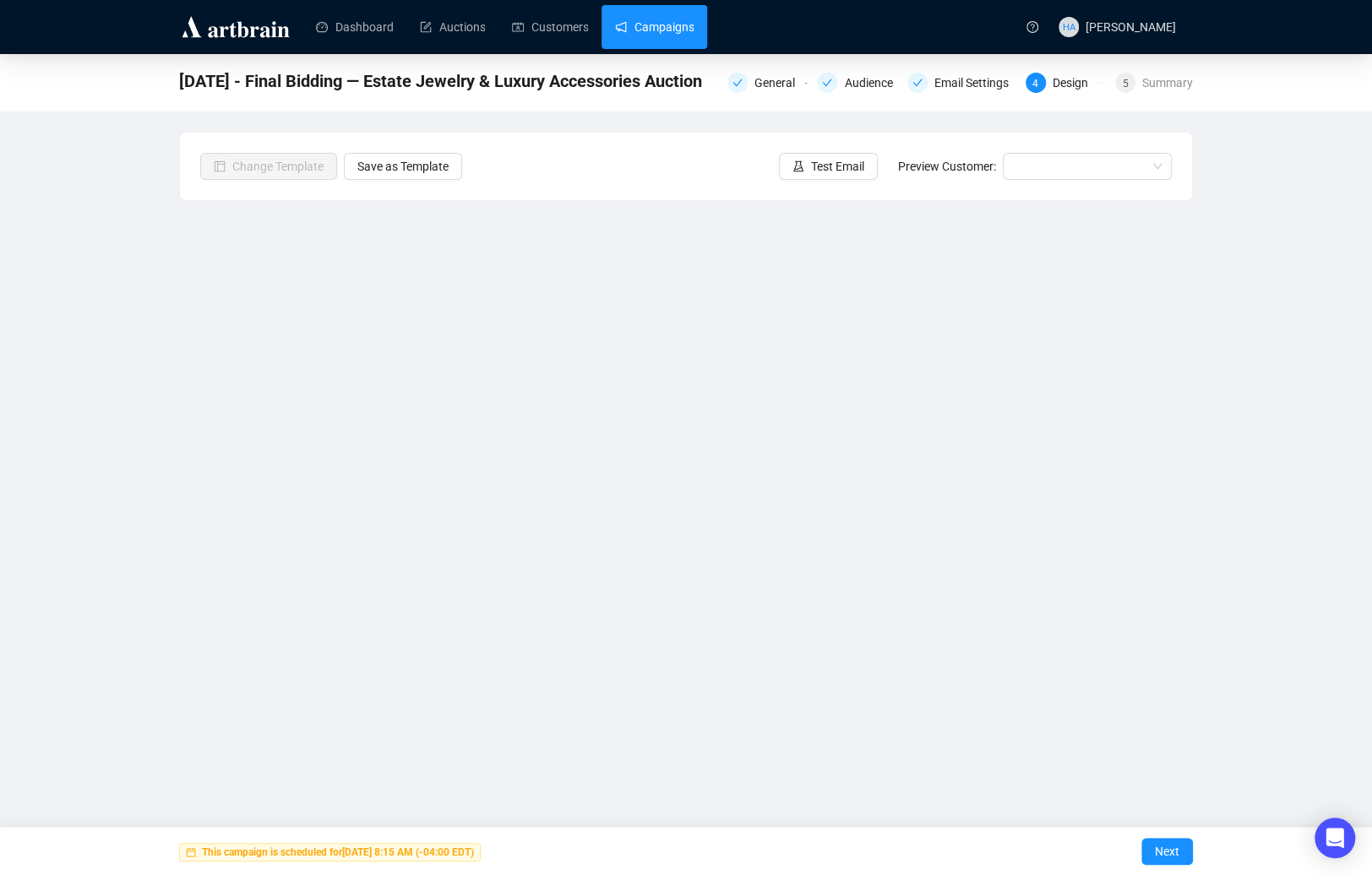
click at [662, 31] on link "Campaigns" at bounding box center [654, 26] width 78 height 44
